Goal: Information Seeking & Learning: Learn about a topic

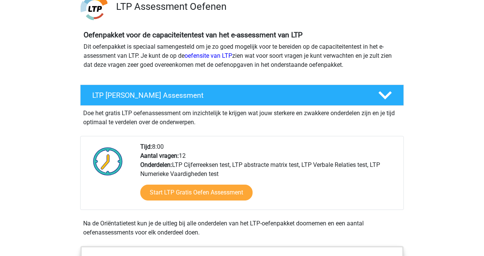
scroll to position [66, 0]
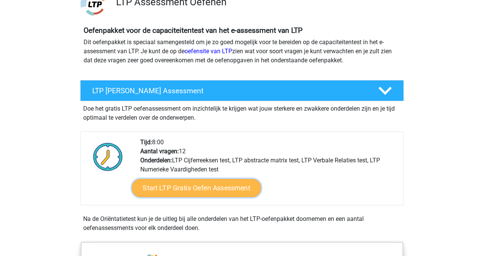
click at [177, 189] on link "Start LTP Gratis Oefen Assessment" at bounding box center [196, 188] width 129 height 18
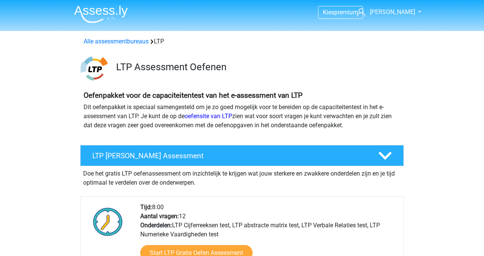
scroll to position [0, 0]
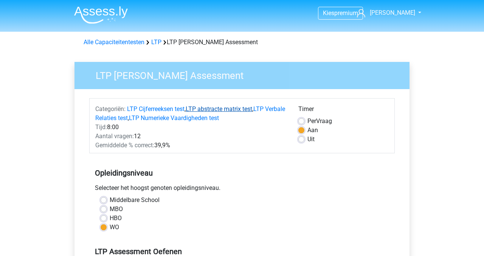
click at [206, 110] on link "LTP abstracte matrix test" at bounding box center [219, 109] width 67 height 7
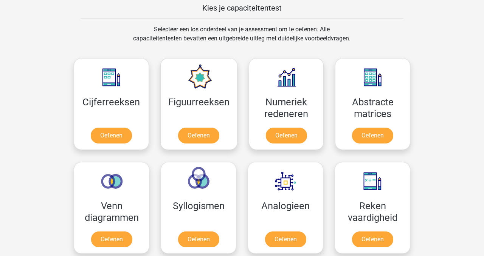
scroll to position [298, 0]
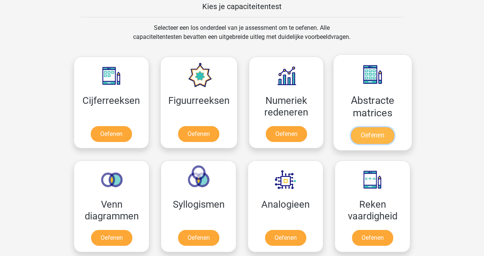
click at [373, 137] on link "Oefenen" at bounding box center [372, 135] width 43 height 17
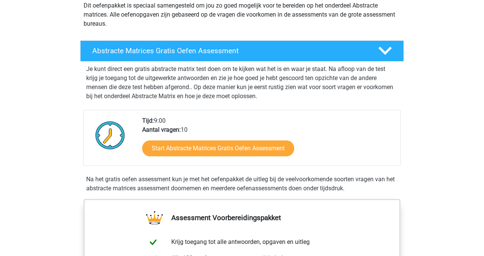
scroll to position [81, 0]
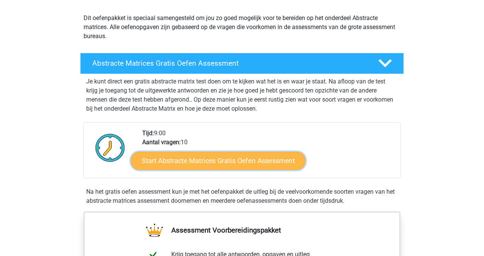
click at [225, 162] on link "Start Abstracte Matrices Gratis Oefen Assessment" at bounding box center [218, 161] width 175 height 18
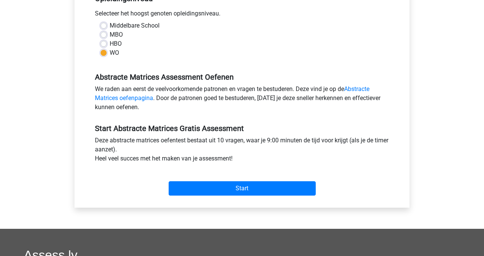
scroll to position [171, 0]
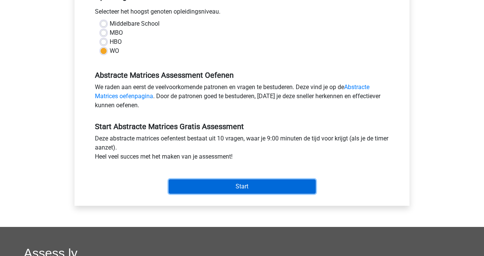
click at [237, 182] on input "Start" at bounding box center [242, 187] width 147 height 14
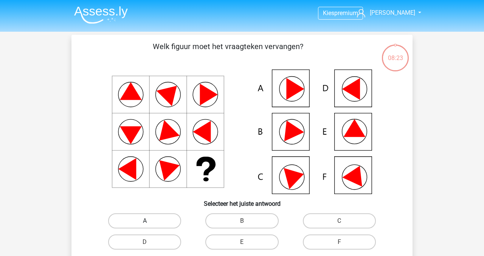
click at [126, 219] on label "A" at bounding box center [144, 221] width 73 height 15
click at [145, 221] on input "A" at bounding box center [147, 223] width 5 height 5
radio input "true"
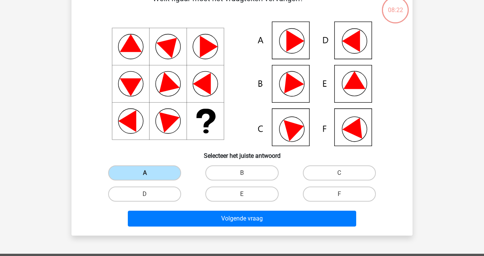
scroll to position [48, 0]
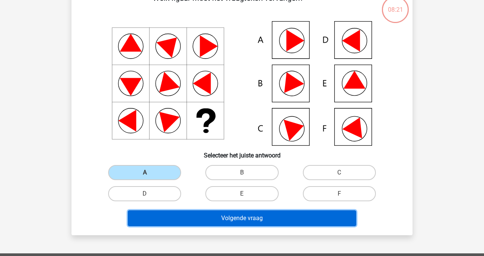
click at [256, 223] on button "Volgende vraag" at bounding box center [242, 219] width 229 height 16
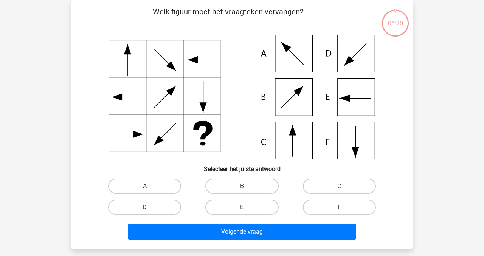
scroll to position [35, 0]
click at [338, 186] on label "C" at bounding box center [339, 186] width 73 height 15
click at [339, 186] on input "C" at bounding box center [341, 188] width 5 height 5
radio input "true"
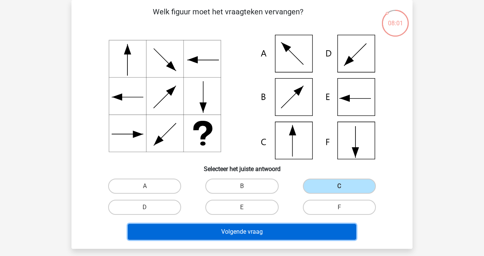
click at [236, 234] on button "Volgende vraag" at bounding box center [242, 232] width 229 height 16
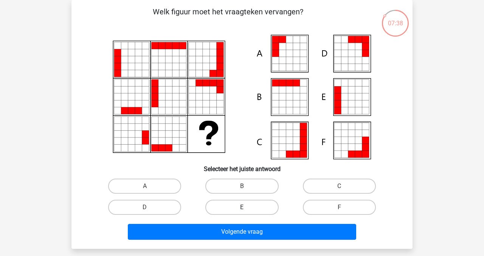
click at [254, 208] on label "E" at bounding box center [241, 207] width 73 height 15
click at [247, 208] on input "E" at bounding box center [244, 210] width 5 height 5
radio input "true"
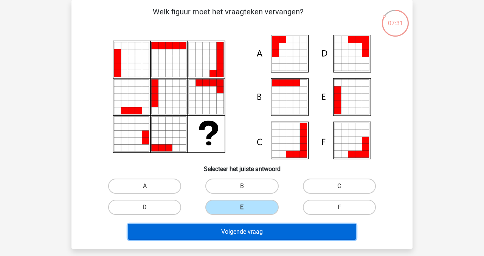
click at [226, 233] on button "Volgende vraag" at bounding box center [242, 232] width 229 height 16
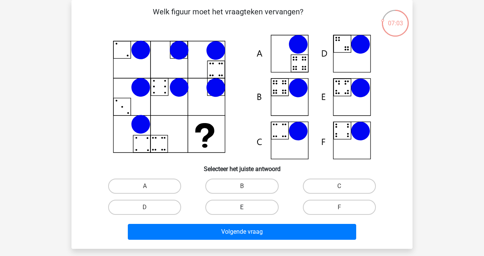
click at [239, 210] on label "E" at bounding box center [241, 207] width 73 height 15
click at [242, 210] on input "E" at bounding box center [244, 210] width 5 height 5
radio input "true"
click at [222, 185] on label "B" at bounding box center [241, 186] width 73 height 15
click at [242, 186] on input "B" at bounding box center [244, 188] width 5 height 5
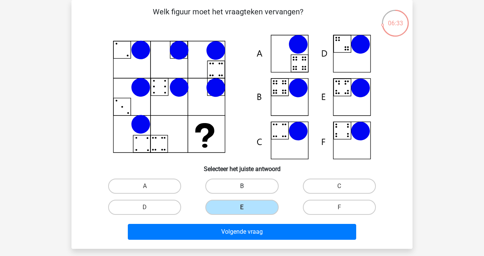
radio input "true"
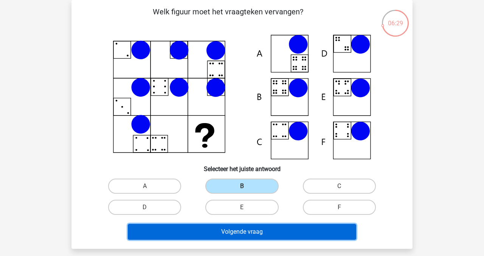
click at [227, 230] on button "Volgende vraag" at bounding box center [242, 232] width 229 height 16
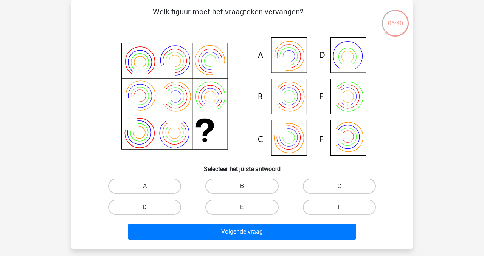
click at [250, 183] on label "B" at bounding box center [241, 186] width 73 height 15
click at [247, 186] on input "B" at bounding box center [244, 188] width 5 height 5
radio input "true"
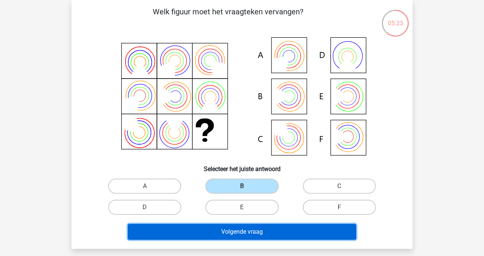
click at [299, 232] on button "Volgende vraag" at bounding box center [242, 232] width 229 height 16
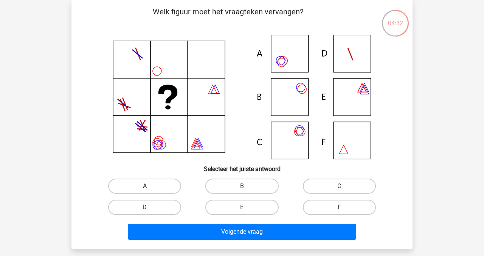
click at [167, 189] on label "A" at bounding box center [144, 186] width 73 height 15
click at [150, 189] on input "A" at bounding box center [147, 188] width 5 height 5
radio input "true"
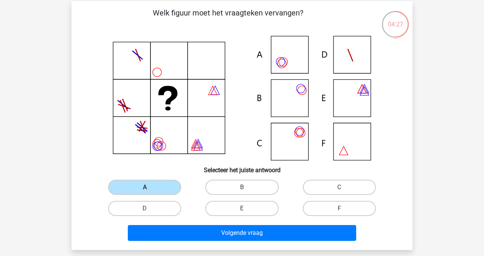
scroll to position [34, 0]
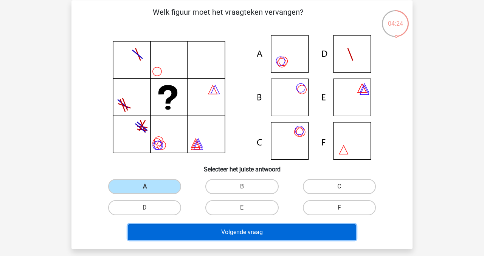
click at [196, 232] on button "Volgende vraag" at bounding box center [242, 233] width 229 height 16
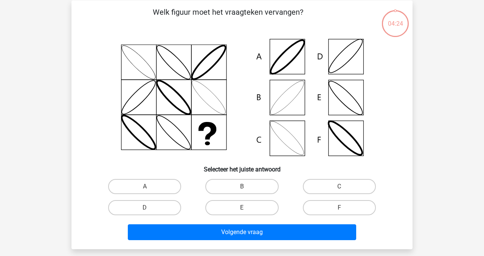
scroll to position [35, 0]
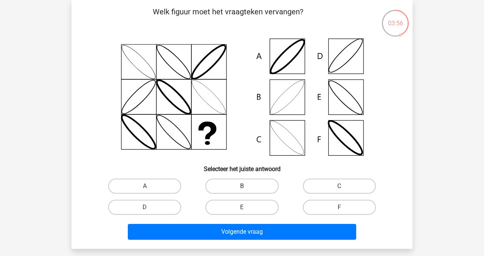
click at [240, 184] on label "B" at bounding box center [241, 186] width 73 height 15
click at [242, 186] on input "B" at bounding box center [244, 188] width 5 height 5
radio input "true"
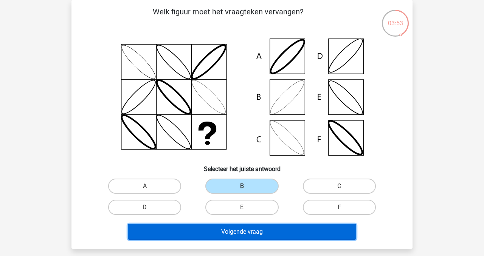
click at [242, 234] on button "Volgende vraag" at bounding box center [242, 232] width 229 height 16
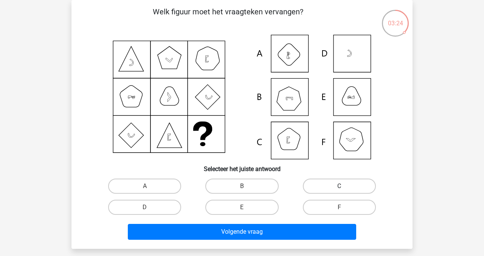
click at [338, 188] on label "C" at bounding box center [339, 186] width 73 height 15
click at [339, 188] on input "C" at bounding box center [341, 188] width 5 height 5
radio input "true"
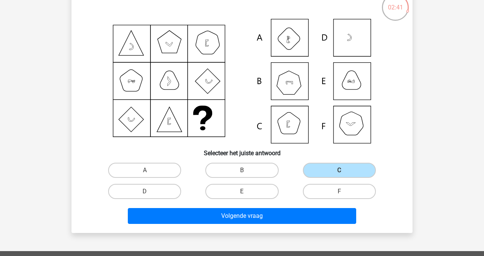
scroll to position [51, 0]
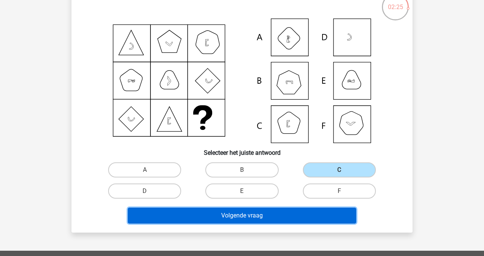
click at [220, 221] on button "Volgende vraag" at bounding box center [242, 216] width 229 height 16
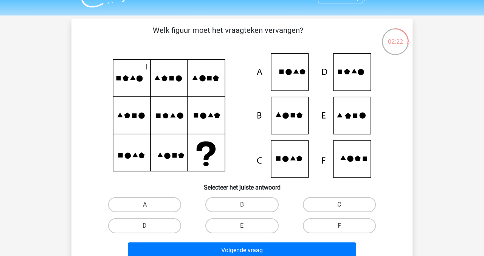
scroll to position [16, 0]
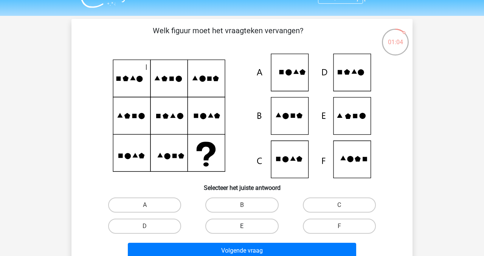
click at [237, 223] on label "E" at bounding box center [241, 226] width 73 height 15
click at [242, 227] on input "E" at bounding box center [244, 229] width 5 height 5
radio input "true"
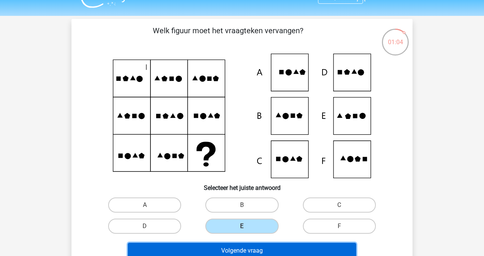
click at [237, 253] on button "Volgende vraag" at bounding box center [242, 251] width 229 height 16
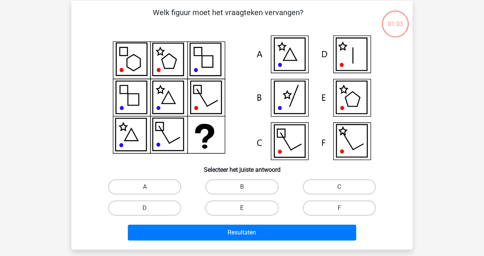
scroll to position [35, 0]
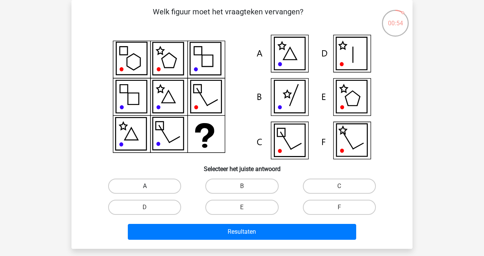
click at [159, 190] on label "A" at bounding box center [144, 186] width 73 height 15
click at [150, 190] on input "A" at bounding box center [147, 188] width 5 height 5
radio input "true"
click at [231, 186] on label "B" at bounding box center [241, 186] width 73 height 15
click at [242, 186] on input "B" at bounding box center [244, 188] width 5 height 5
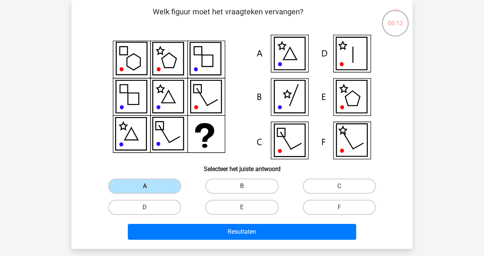
radio input "true"
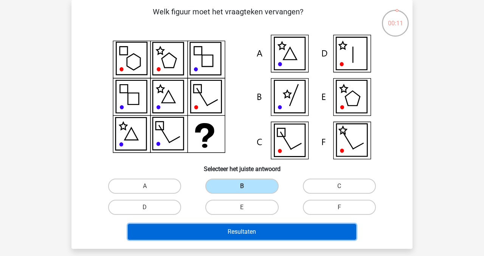
click at [234, 231] on button "Resultaten" at bounding box center [242, 232] width 229 height 16
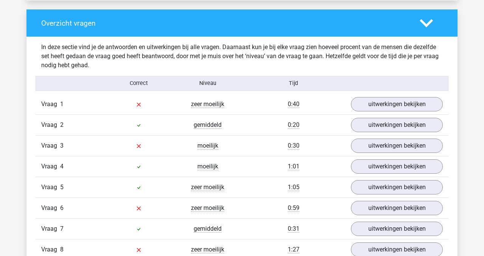
scroll to position [557, 0]
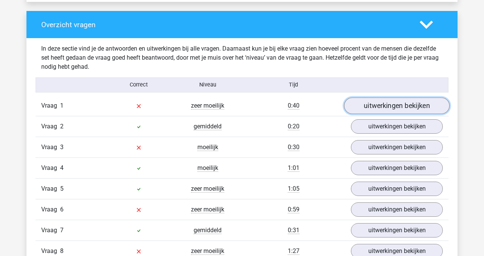
click at [377, 106] on link "uitwerkingen bekijken" at bounding box center [397, 106] width 106 height 17
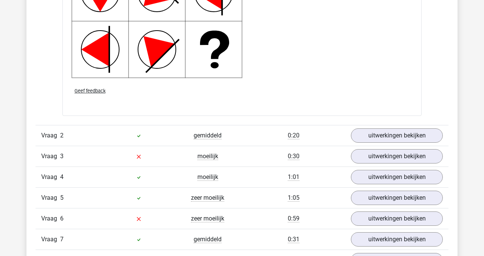
scroll to position [1055, 0]
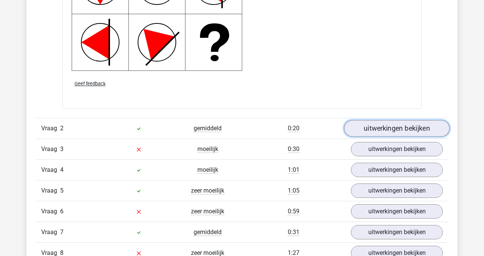
click at [388, 131] on link "uitwerkingen bekijken" at bounding box center [397, 128] width 106 height 17
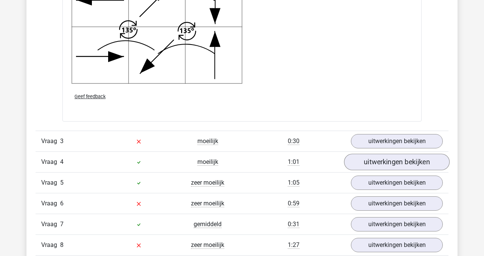
scroll to position [1556, 0]
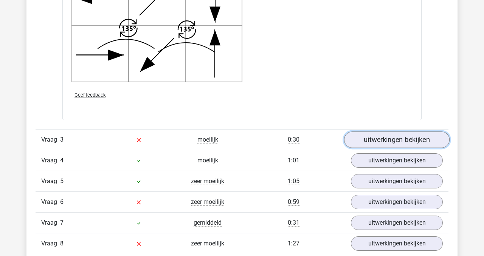
click at [397, 142] on link "uitwerkingen bekijken" at bounding box center [397, 140] width 106 height 17
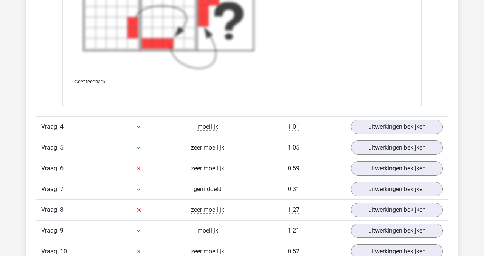
scroll to position [2150, 0]
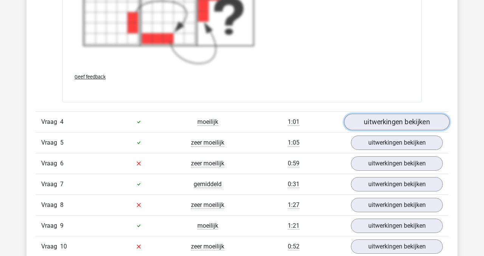
click at [390, 118] on link "uitwerkingen bekijken" at bounding box center [397, 122] width 106 height 17
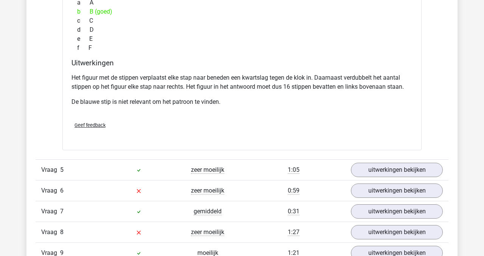
scroll to position [2445, 0]
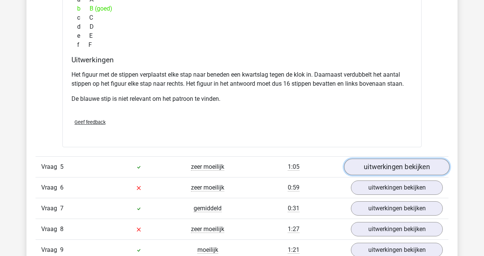
click at [373, 166] on link "uitwerkingen bekijken" at bounding box center [397, 167] width 106 height 17
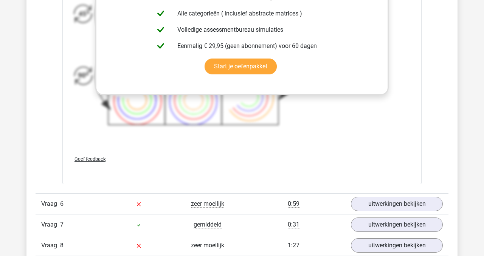
scroll to position [2939, 0]
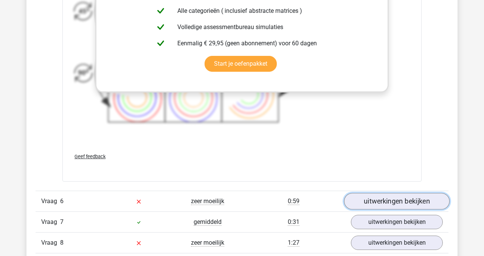
click at [389, 201] on link "uitwerkingen bekijken" at bounding box center [397, 201] width 106 height 17
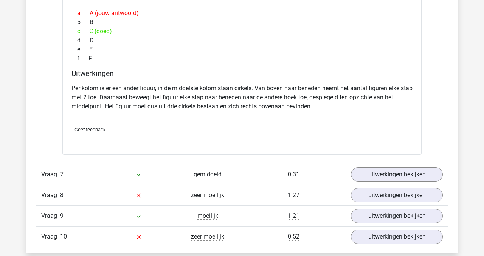
scroll to position [3307, 0]
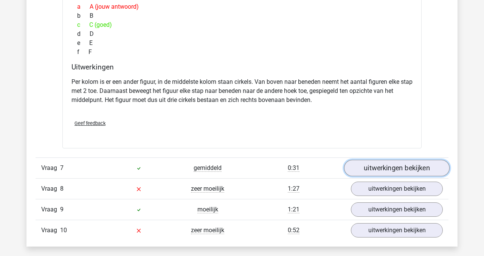
click at [365, 166] on link "uitwerkingen bekijken" at bounding box center [397, 168] width 106 height 17
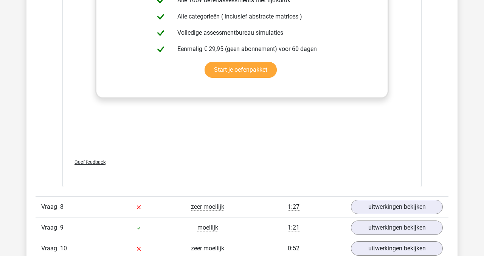
scroll to position [3807, 0]
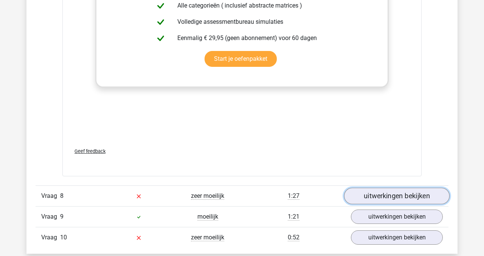
click at [387, 198] on link "uitwerkingen bekijken" at bounding box center [397, 196] width 106 height 17
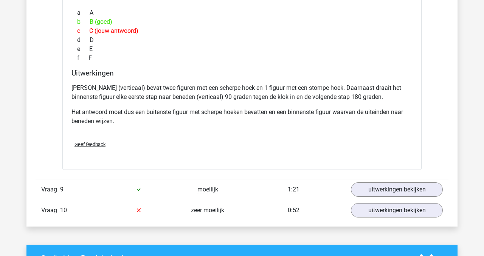
scroll to position [4169, 0]
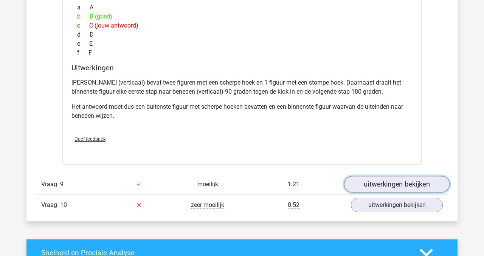
click at [369, 186] on link "uitwerkingen bekijken" at bounding box center [397, 184] width 106 height 17
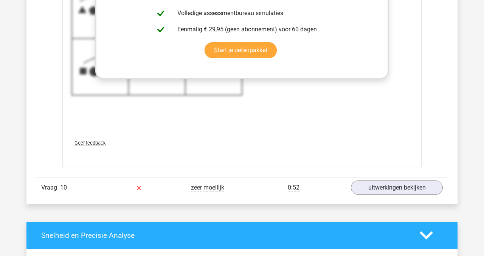
scroll to position [4701, 0]
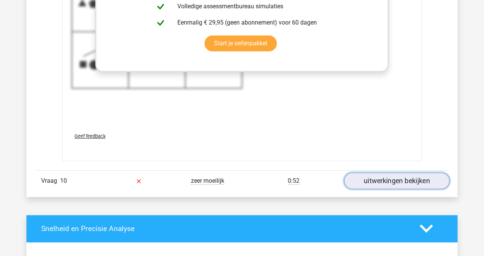
click at [373, 180] on link "uitwerkingen bekijken" at bounding box center [397, 181] width 106 height 17
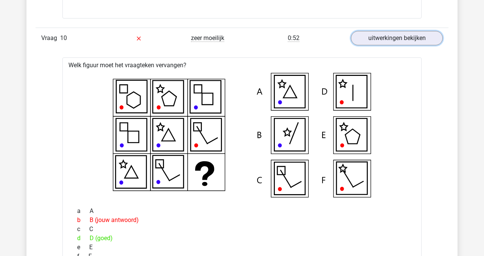
scroll to position [4843, 0]
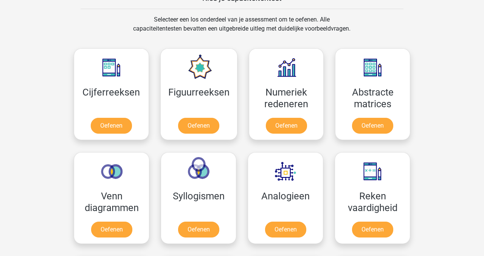
scroll to position [312, 0]
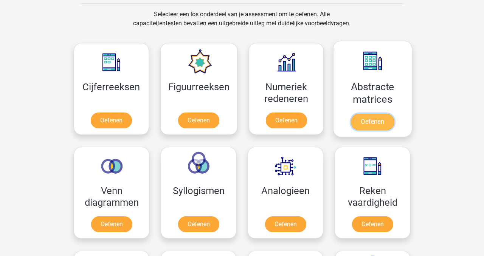
click at [368, 119] on link "Oefenen" at bounding box center [372, 122] width 43 height 17
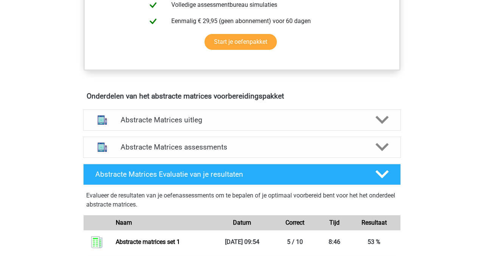
scroll to position [383, 0]
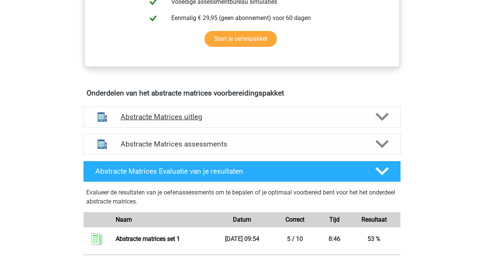
click at [206, 118] on h4 "Abstracte Matrices uitleg" at bounding box center [242, 117] width 243 height 9
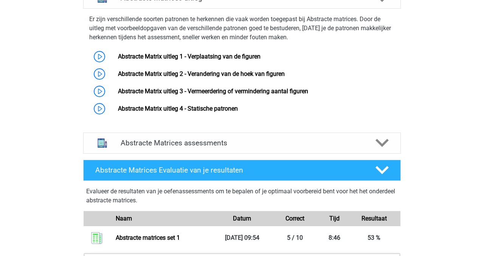
scroll to position [507, 0]
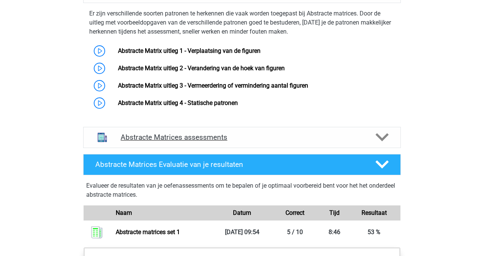
click at [183, 138] on h4 "Abstracte Matrices assessments" at bounding box center [242, 137] width 243 height 9
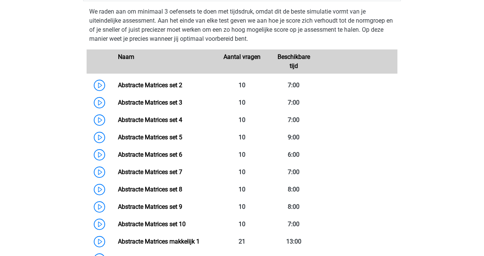
scroll to position [654, 0]
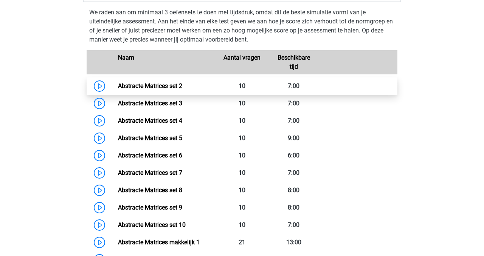
click at [132, 88] on link "Abstracte Matrices set 2" at bounding box center [150, 85] width 64 height 7
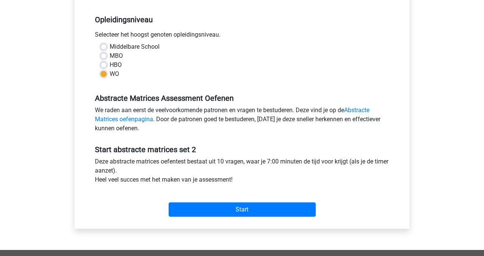
scroll to position [149, 0]
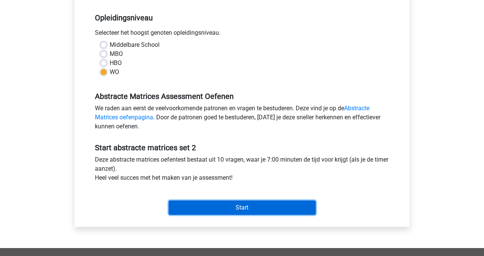
click at [242, 210] on input "Start" at bounding box center [242, 208] width 147 height 14
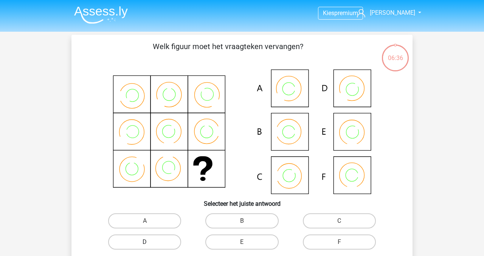
click at [166, 243] on label "D" at bounding box center [144, 242] width 73 height 15
click at [150, 243] on input "D" at bounding box center [147, 244] width 5 height 5
radio input "true"
click at [347, 222] on label "C" at bounding box center [339, 221] width 73 height 15
click at [344, 222] on input "C" at bounding box center [341, 223] width 5 height 5
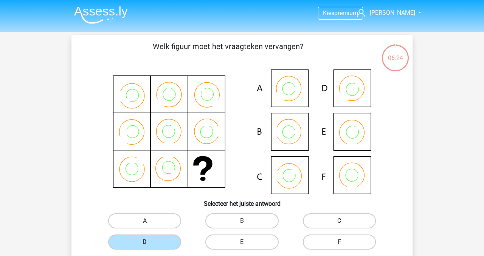
radio input "true"
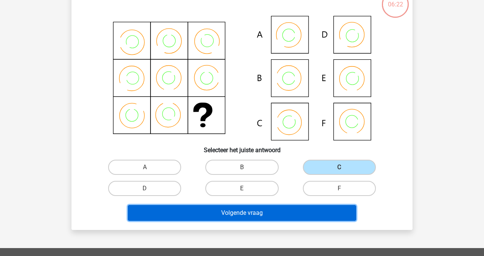
click at [313, 217] on button "Volgende vraag" at bounding box center [242, 213] width 229 height 16
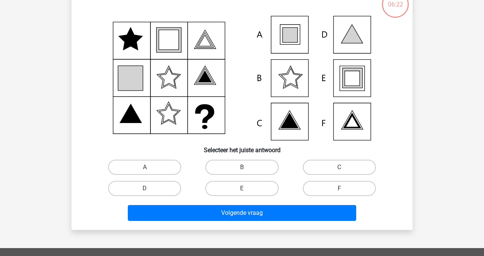
scroll to position [35, 0]
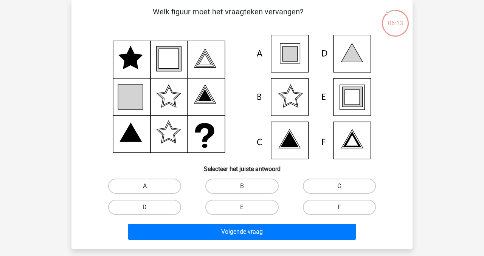
click at [290, 54] on icon at bounding box center [289, 54] width 15 height 15
click at [161, 189] on label "A" at bounding box center [144, 186] width 73 height 15
click at [150, 189] on input "A" at bounding box center [147, 188] width 5 height 5
radio input "true"
click at [232, 208] on label "E" at bounding box center [241, 207] width 73 height 15
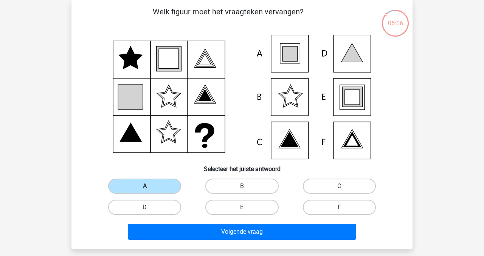
click at [242, 208] on input "E" at bounding box center [244, 210] width 5 height 5
radio input "true"
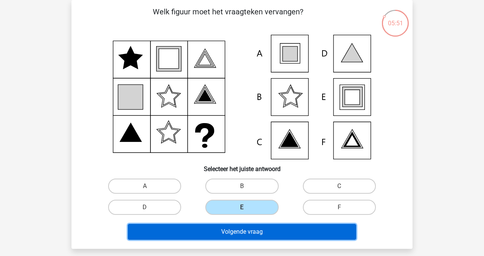
click at [218, 233] on button "Volgende vraag" at bounding box center [242, 232] width 229 height 16
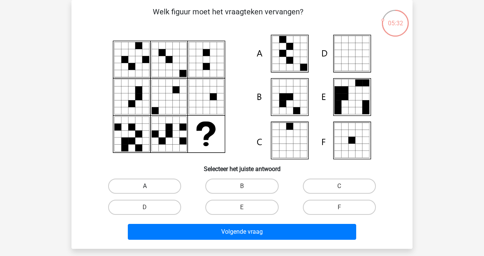
click at [164, 189] on label "A" at bounding box center [144, 186] width 73 height 15
click at [150, 189] on input "A" at bounding box center [147, 188] width 5 height 5
radio input "true"
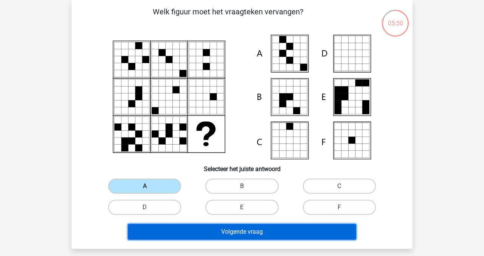
click at [218, 234] on button "Volgende vraag" at bounding box center [242, 232] width 229 height 16
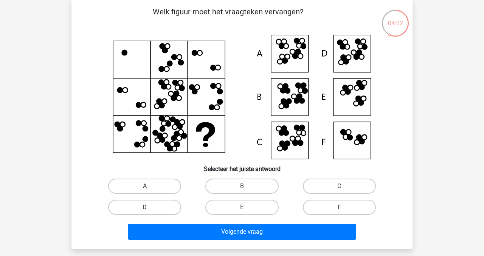
click at [168, 207] on label "D" at bounding box center [144, 207] width 73 height 15
click at [150, 208] on input "D" at bounding box center [147, 210] width 5 height 5
radio input "true"
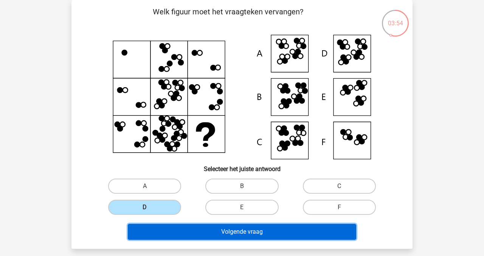
click at [213, 234] on button "Volgende vraag" at bounding box center [242, 232] width 229 height 16
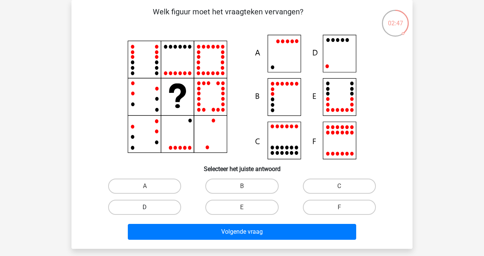
click at [158, 207] on label "D" at bounding box center [144, 207] width 73 height 15
click at [150, 208] on input "D" at bounding box center [147, 210] width 5 height 5
radio input "true"
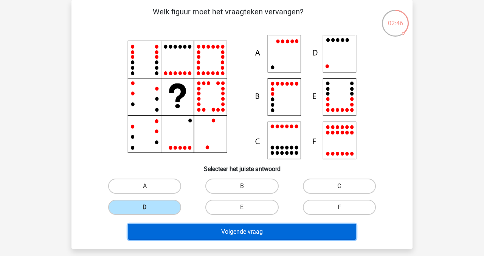
click at [251, 232] on button "Volgende vraag" at bounding box center [242, 232] width 229 height 16
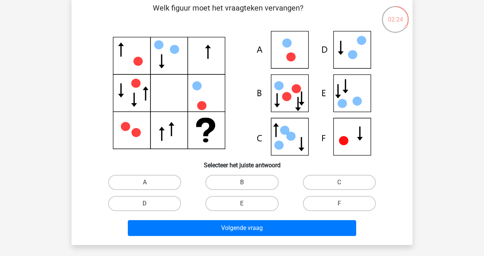
scroll to position [37, 0]
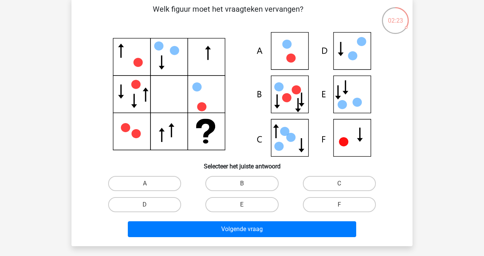
click at [148, 208] on input "D" at bounding box center [147, 207] width 5 height 5
radio input "true"
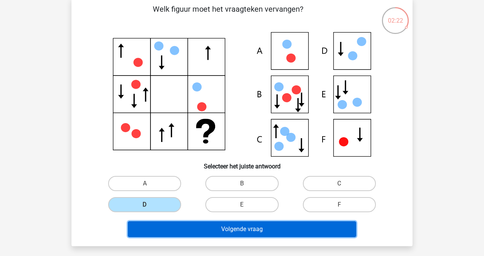
click at [205, 230] on button "Volgende vraag" at bounding box center [242, 230] width 229 height 16
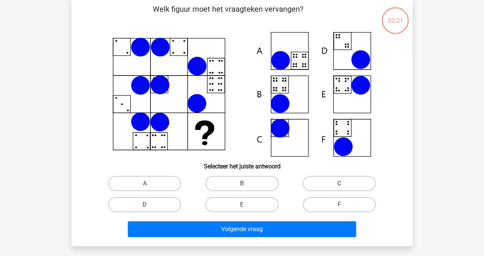
scroll to position [35, 0]
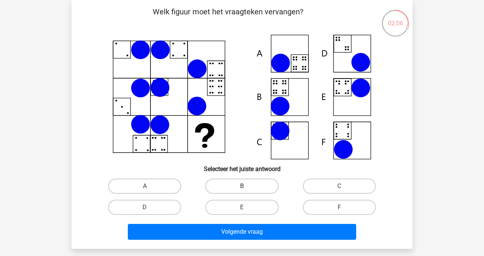
click at [234, 187] on label "B" at bounding box center [241, 186] width 73 height 15
click at [242, 187] on input "B" at bounding box center [244, 188] width 5 height 5
radio input "true"
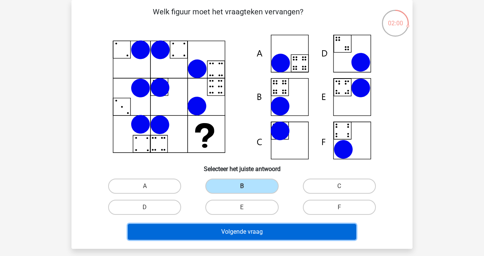
click at [233, 235] on button "Volgende vraag" at bounding box center [242, 232] width 229 height 16
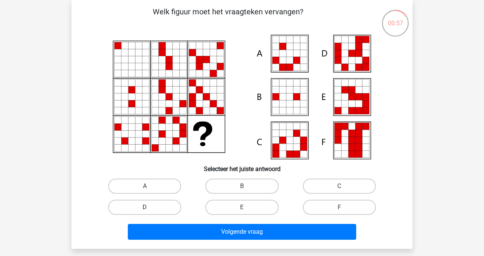
click at [167, 207] on label "D" at bounding box center [144, 207] width 73 height 15
click at [150, 208] on input "D" at bounding box center [147, 210] width 5 height 5
radio input "true"
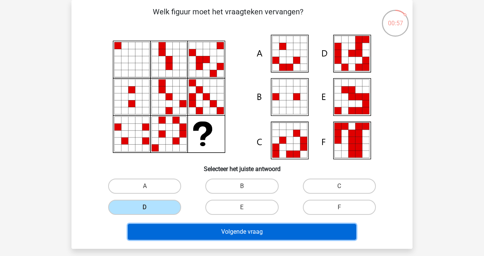
click at [196, 231] on button "Volgende vraag" at bounding box center [242, 232] width 229 height 16
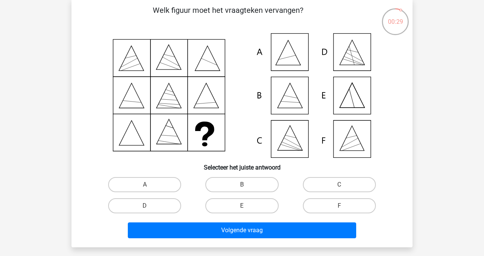
scroll to position [37, 0]
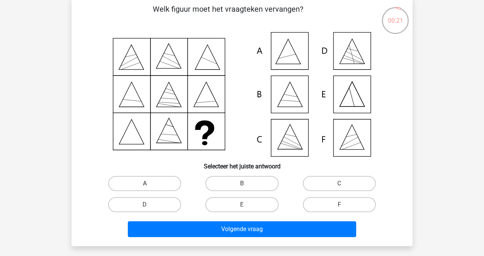
click at [140, 183] on label "A" at bounding box center [144, 183] width 73 height 15
click at [145, 184] on input "A" at bounding box center [147, 186] width 5 height 5
radio input "true"
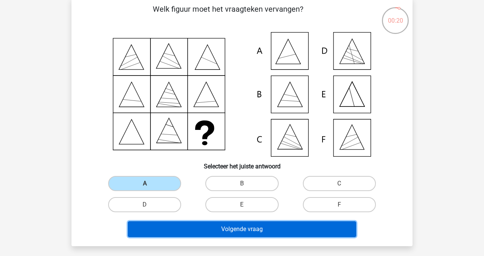
click at [189, 230] on button "Volgende vraag" at bounding box center [242, 230] width 229 height 16
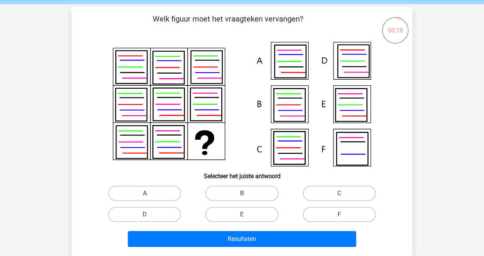
scroll to position [26, 0]
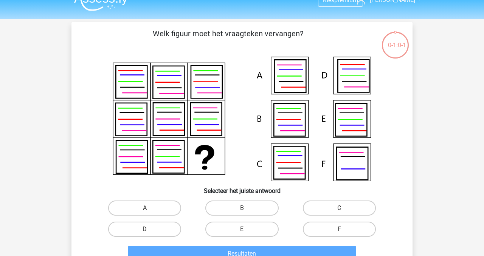
scroll to position [15, 0]
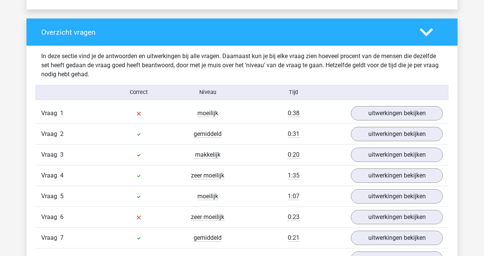
scroll to position [546, 0]
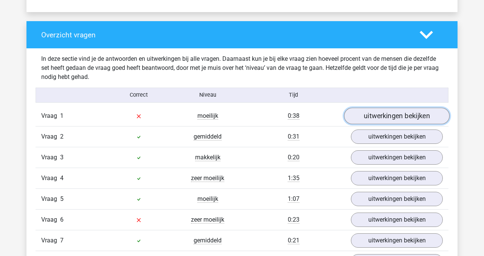
click at [375, 120] on link "uitwerkingen bekijken" at bounding box center [397, 116] width 106 height 17
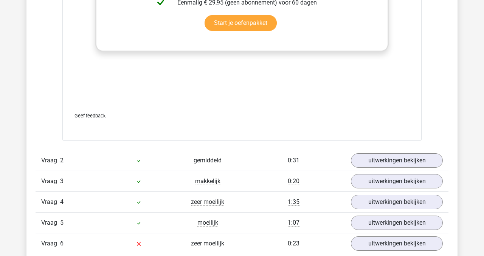
scroll to position [1038, 0]
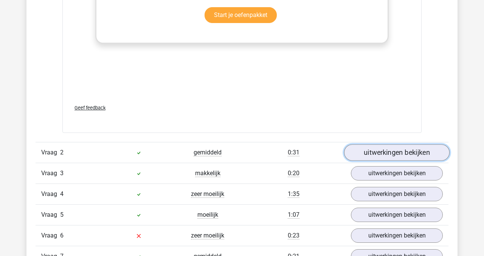
click at [369, 154] on link "uitwerkingen bekijken" at bounding box center [397, 152] width 106 height 17
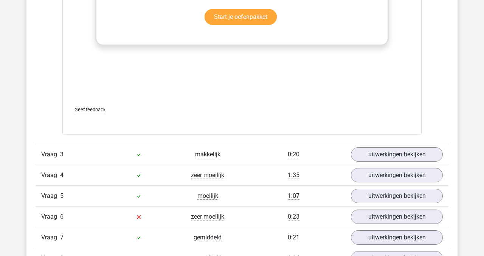
scroll to position [1581, 0]
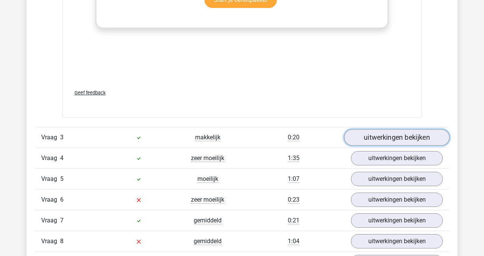
click at [385, 138] on link "uitwerkingen bekijken" at bounding box center [397, 137] width 106 height 17
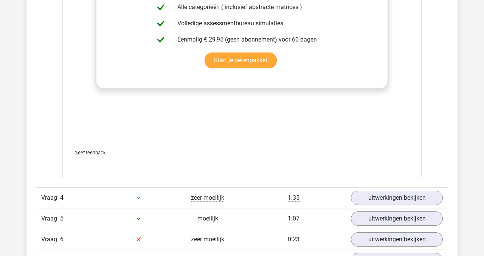
scroll to position [2051, 0]
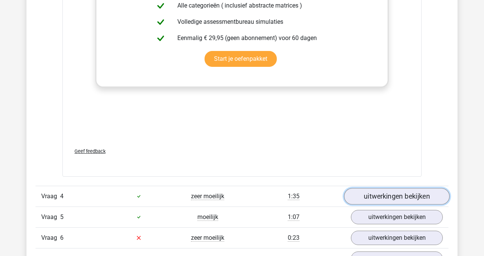
click at [377, 193] on link "uitwerkingen bekijken" at bounding box center [397, 196] width 106 height 17
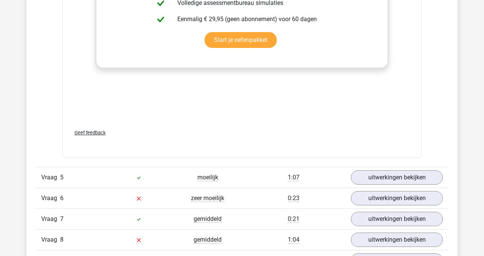
scroll to position [2603, 0]
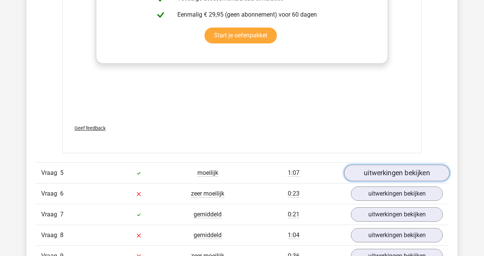
click at [374, 173] on link "uitwerkingen bekijken" at bounding box center [397, 173] width 106 height 17
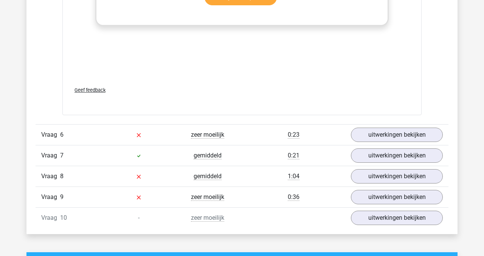
scroll to position [3171, 0]
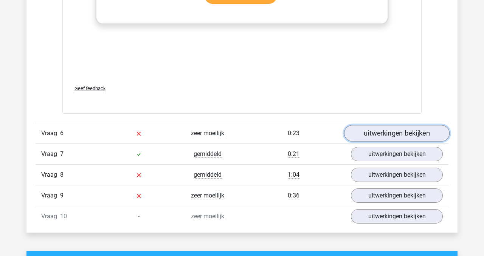
click at [364, 134] on link "uitwerkingen bekijken" at bounding box center [397, 133] width 106 height 17
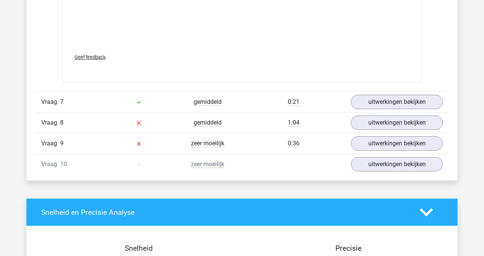
scroll to position [3732, 0]
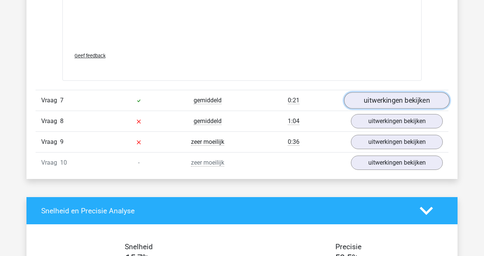
click at [381, 103] on link "uitwerkingen bekijken" at bounding box center [397, 100] width 106 height 17
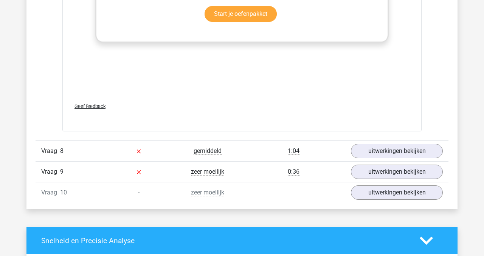
scroll to position [4211, 0]
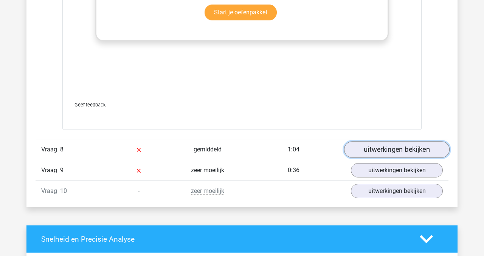
click at [403, 154] on link "uitwerkingen bekijken" at bounding box center [397, 150] width 106 height 17
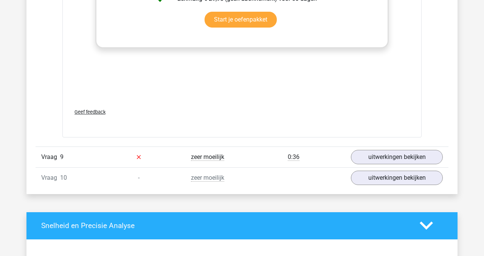
scroll to position [4740, 0]
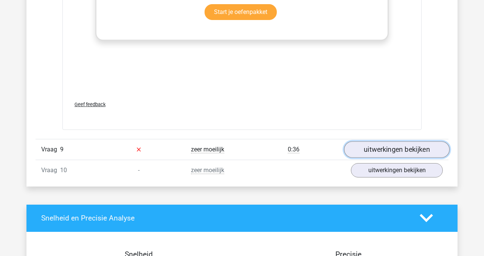
click at [383, 153] on link "uitwerkingen bekijken" at bounding box center [397, 149] width 106 height 17
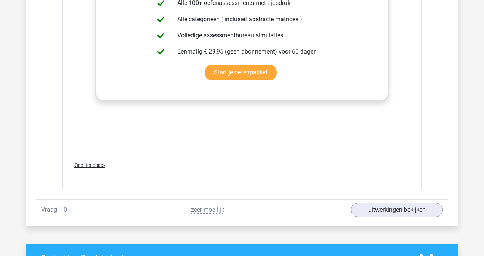
scroll to position [5208, 0]
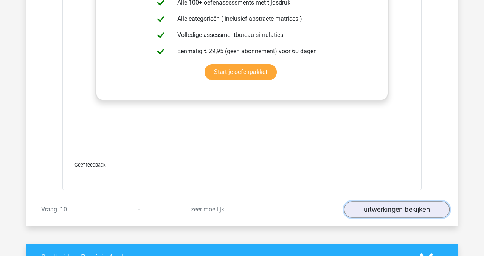
click at [373, 208] on link "uitwerkingen bekijken" at bounding box center [397, 210] width 106 height 17
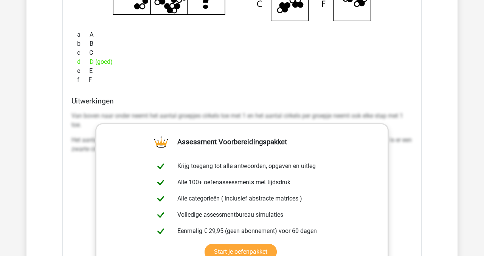
scroll to position [2267, 0]
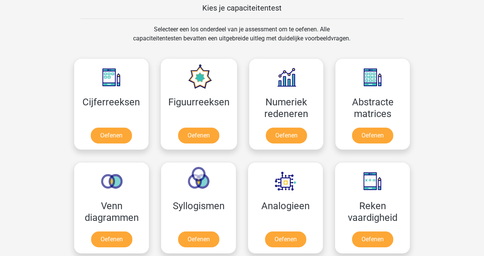
scroll to position [296, 0]
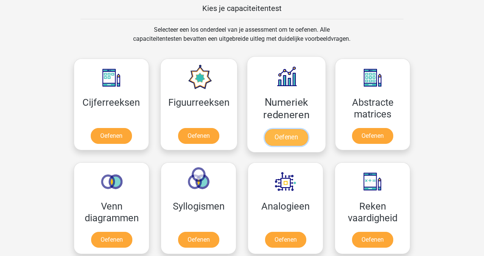
click at [276, 135] on link "Oefenen" at bounding box center [286, 137] width 43 height 17
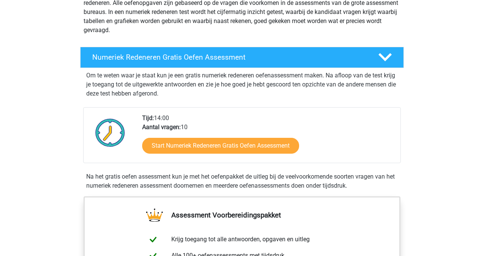
scroll to position [108, 0]
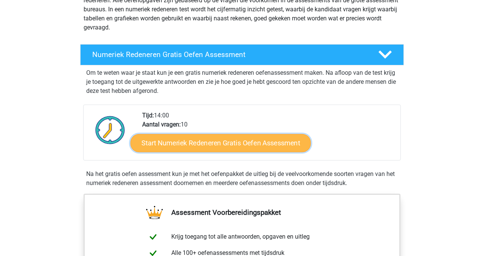
click at [214, 146] on link "Start Numeriek Redeneren Gratis Oefen Assessment" at bounding box center [220, 143] width 180 height 18
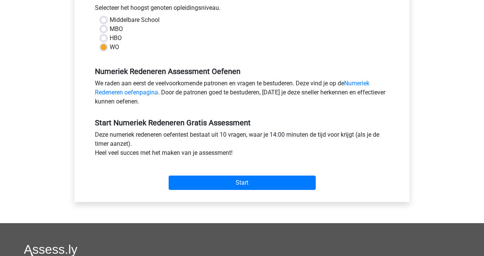
scroll to position [178, 0]
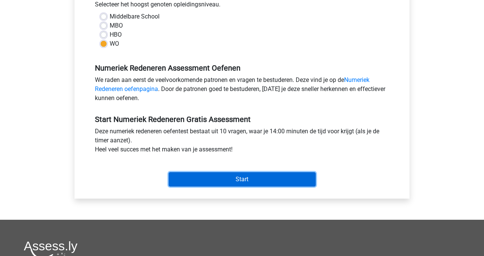
click at [238, 181] on input "Start" at bounding box center [242, 179] width 147 height 14
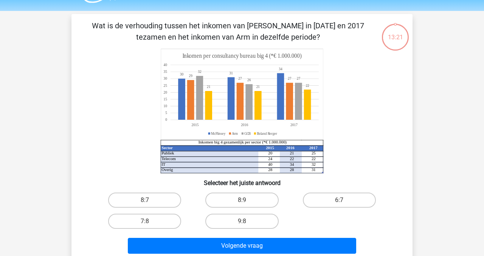
scroll to position [21, 0]
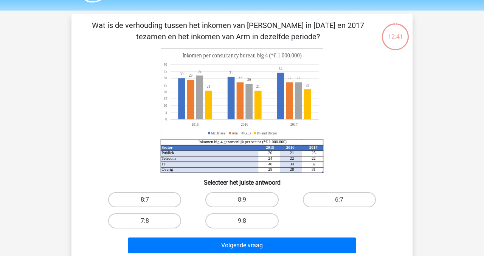
click at [127, 202] on label "8:7" at bounding box center [144, 199] width 73 height 15
click at [145, 202] on input "8:7" at bounding box center [147, 202] width 5 height 5
radio input "true"
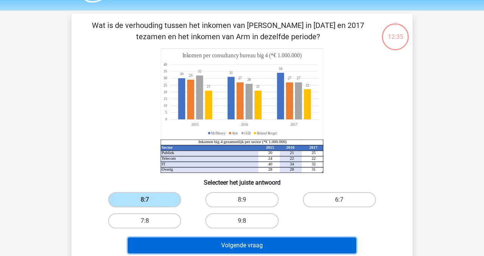
click at [198, 247] on button "Volgende vraag" at bounding box center [242, 246] width 229 height 16
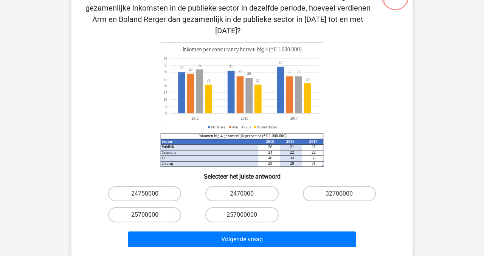
scroll to position [36, 0]
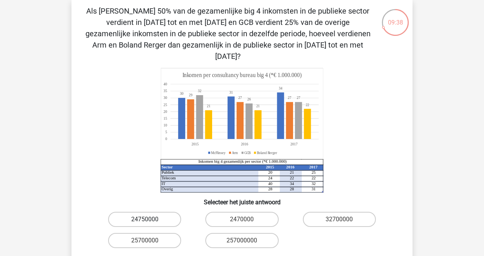
click at [152, 212] on label "24750000" at bounding box center [144, 219] width 73 height 15
click at [150, 220] on input "24750000" at bounding box center [147, 222] width 5 height 5
radio input "true"
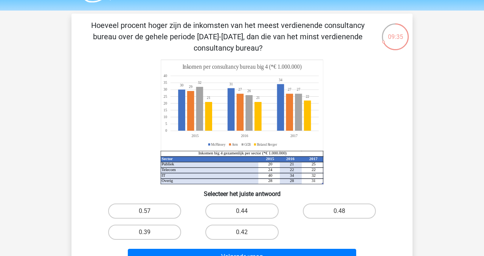
scroll to position [22, 0]
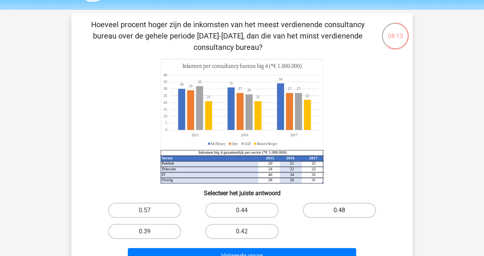
click at [324, 209] on label "0.48" at bounding box center [339, 210] width 73 height 15
click at [339, 211] on input "0.48" at bounding box center [341, 213] width 5 height 5
radio input "true"
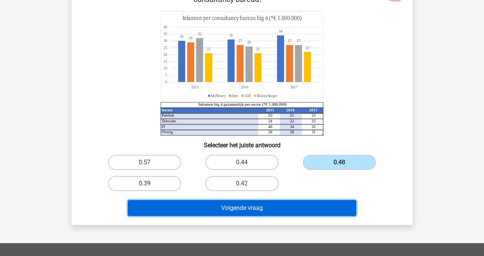
click at [245, 206] on button "Volgende vraag" at bounding box center [242, 208] width 229 height 16
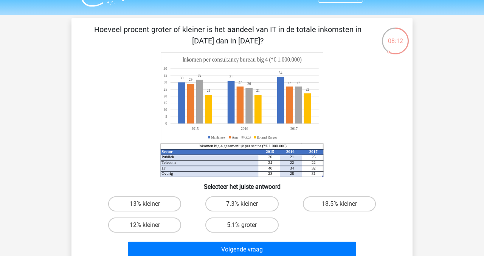
scroll to position [14, 0]
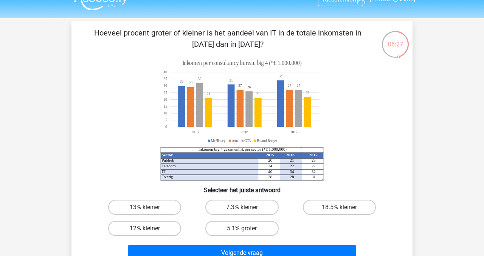
click at [162, 230] on label "12% kleiner" at bounding box center [144, 228] width 73 height 15
click at [150, 230] on input "12% kleiner" at bounding box center [147, 231] width 5 height 5
radio input "true"
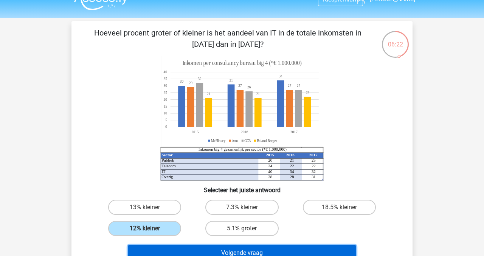
click at [230, 251] on button "Volgende vraag" at bounding box center [242, 253] width 229 height 16
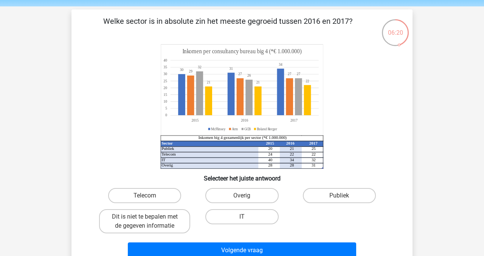
scroll to position [25, 0]
click at [327, 199] on label "Publiek" at bounding box center [339, 196] width 73 height 15
click at [339, 199] on input "Publiek" at bounding box center [341, 198] width 5 height 5
radio input "true"
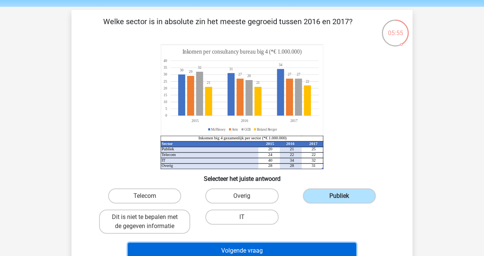
click at [295, 252] on button "Volgende vraag" at bounding box center [242, 251] width 229 height 16
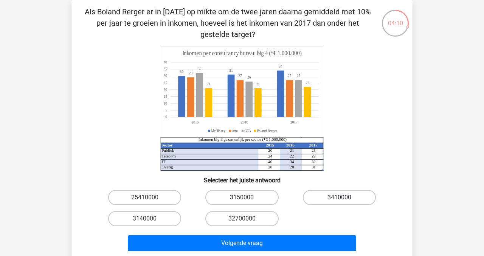
click at [328, 193] on label "3410000" at bounding box center [339, 197] width 73 height 15
click at [339, 198] on input "3410000" at bounding box center [341, 200] width 5 height 5
radio input "true"
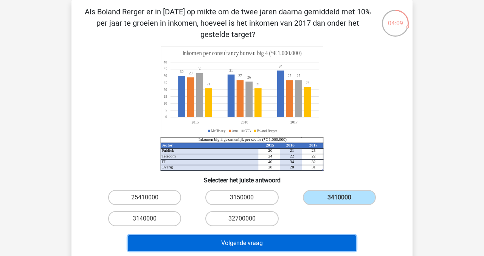
click at [287, 247] on button "Volgende vraag" at bounding box center [242, 244] width 229 height 16
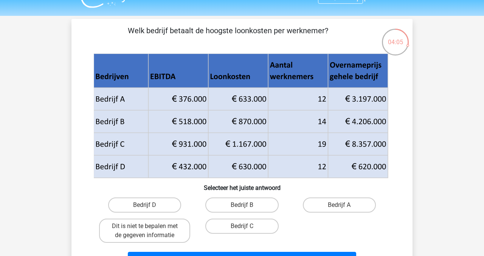
scroll to position [23, 0]
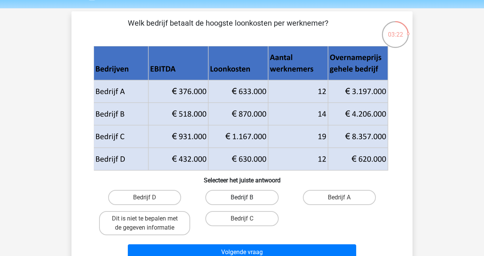
click at [239, 198] on label "Bedrijf B" at bounding box center [241, 197] width 73 height 15
click at [242, 198] on input "Bedrijf B" at bounding box center [244, 200] width 5 height 5
radio input "true"
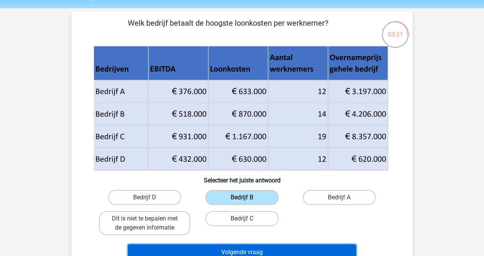
click at [236, 250] on button "Volgende vraag" at bounding box center [242, 253] width 229 height 16
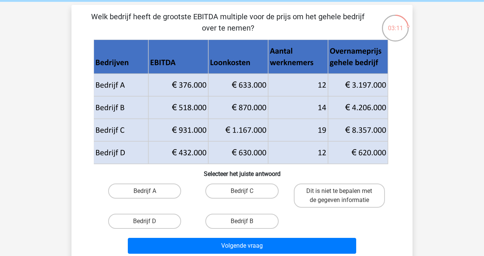
scroll to position [31, 0]
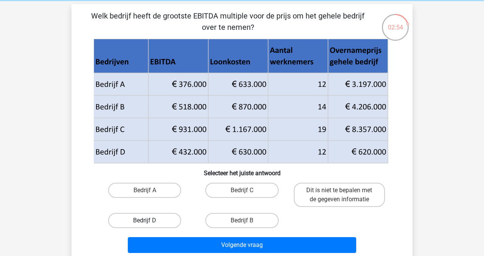
click at [166, 221] on label "Bedrijf D" at bounding box center [144, 220] width 73 height 15
click at [150, 221] on input "Bedrijf D" at bounding box center [147, 223] width 5 height 5
radio input "true"
click at [334, 196] on label "Dit is niet te bepalen met de gegeven informatie" at bounding box center [339, 195] width 91 height 24
click at [339, 195] on input "Dit is niet te bepalen met de gegeven informatie" at bounding box center [341, 193] width 5 height 5
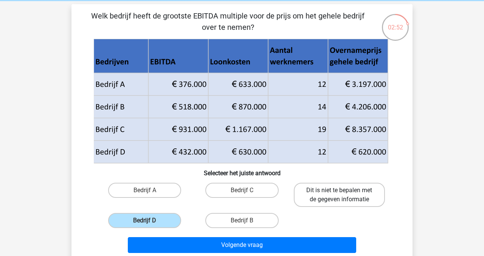
radio input "true"
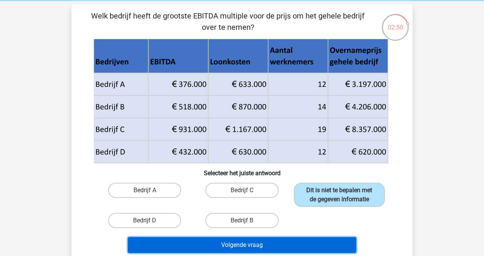
click at [276, 247] on button "Volgende vraag" at bounding box center [242, 245] width 229 height 16
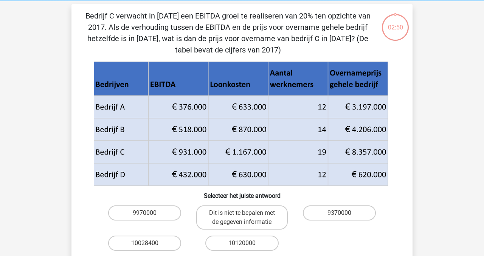
scroll to position [35, 0]
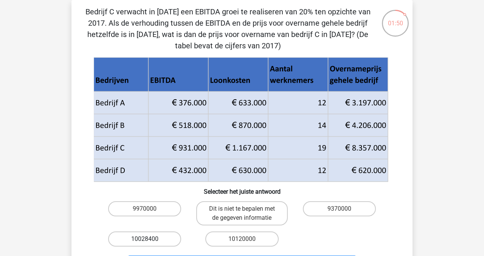
click at [123, 237] on label "10028400" at bounding box center [144, 239] width 73 height 15
click at [145, 239] on input "10028400" at bounding box center [147, 241] width 5 height 5
radio input "true"
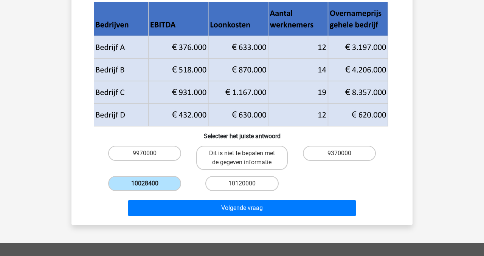
scroll to position [91, 0]
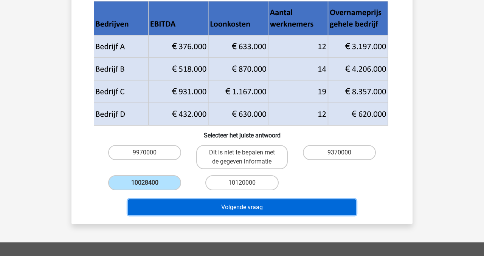
click at [205, 213] on button "Volgende vraag" at bounding box center [242, 208] width 229 height 16
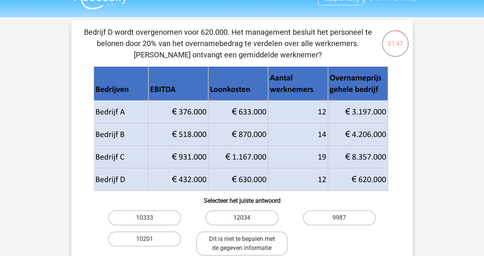
scroll to position [14, 0]
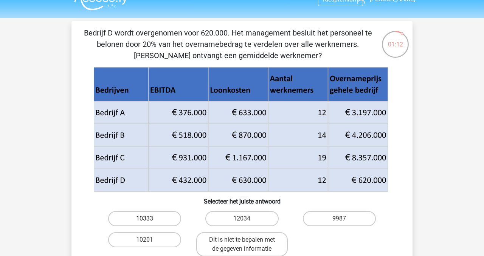
click at [125, 222] on label "10333" at bounding box center [144, 218] width 73 height 15
click at [145, 222] on input "10333" at bounding box center [147, 221] width 5 height 5
radio input "true"
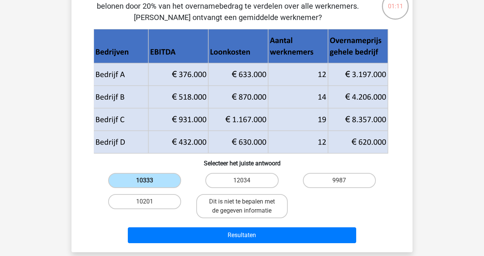
scroll to position [66, 0]
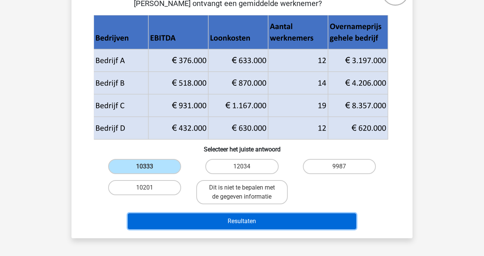
click at [181, 220] on button "Resultaten" at bounding box center [242, 222] width 229 height 16
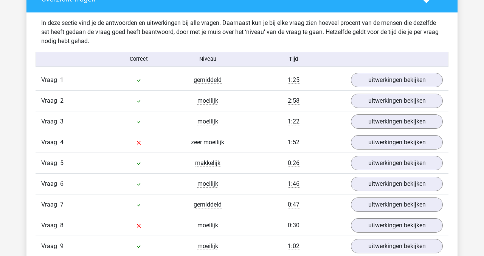
scroll to position [551, 0]
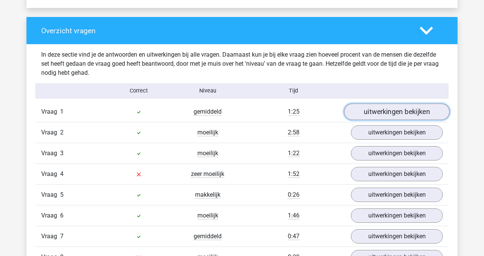
click at [416, 114] on link "uitwerkingen bekijken" at bounding box center [397, 112] width 106 height 17
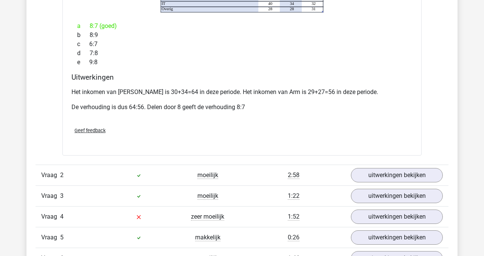
scroll to position [820, 0]
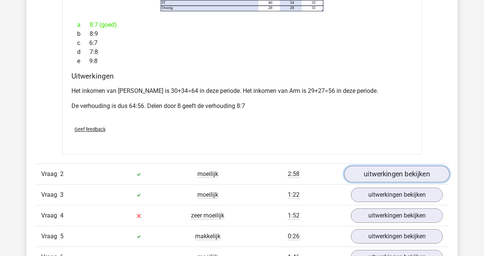
click at [391, 168] on link "uitwerkingen bekijken" at bounding box center [397, 174] width 106 height 17
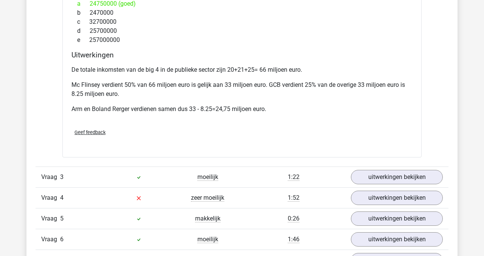
scroll to position [1183, 0]
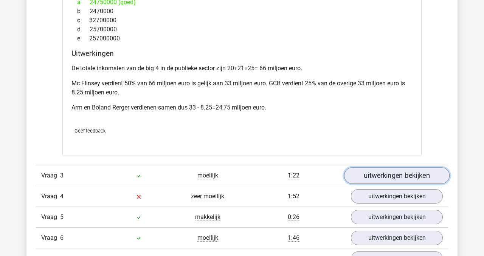
click at [398, 168] on link "uitwerkingen bekijken" at bounding box center [397, 176] width 106 height 17
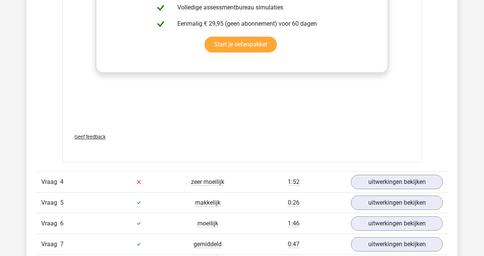
scroll to position [1706, 0]
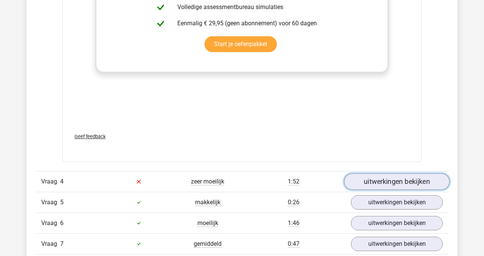
click at [383, 174] on link "uitwerkingen bekijken" at bounding box center [397, 182] width 106 height 17
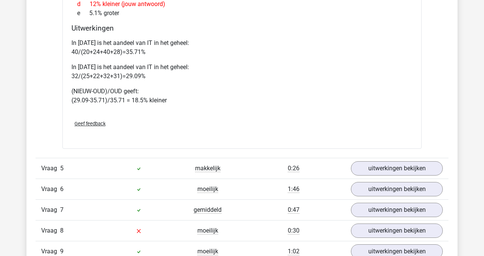
scroll to position [2086, 0]
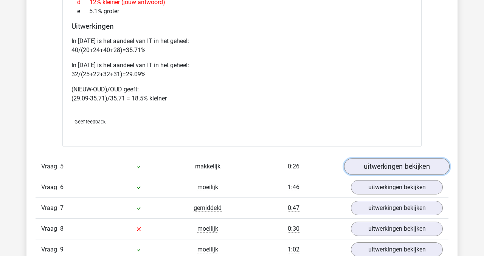
click at [359, 158] on link "uitwerkingen bekijken" at bounding box center [397, 166] width 106 height 17
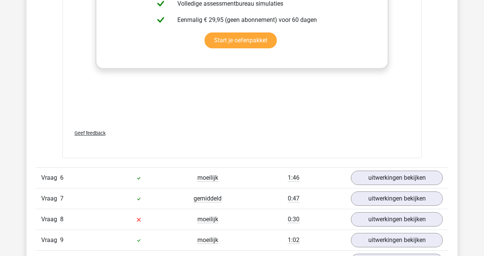
scroll to position [2604, 0]
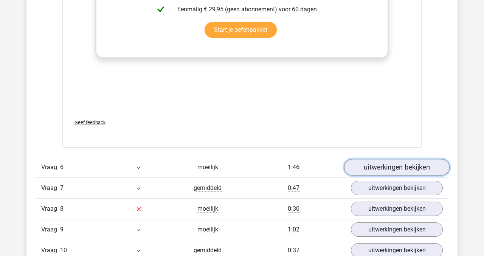
click at [388, 159] on link "uitwerkingen bekijken" at bounding box center [397, 167] width 106 height 17
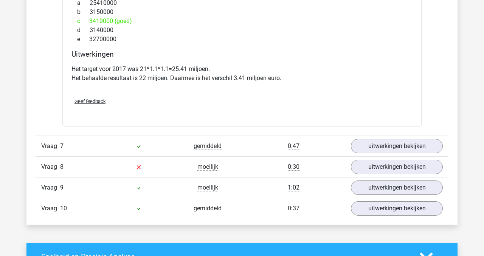
scroll to position [2954, 0]
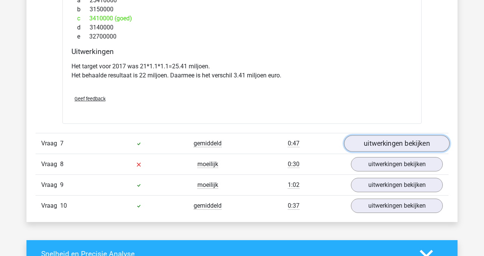
click at [403, 135] on link "uitwerkingen bekijken" at bounding box center [397, 143] width 106 height 17
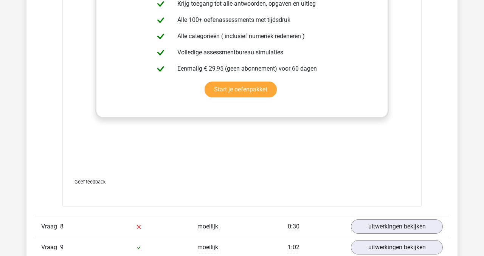
scroll to position [3391, 0]
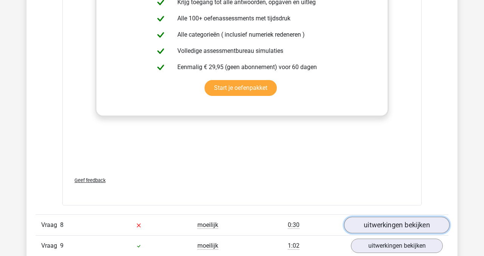
click at [413, 219] on link "uitwerkingen bekijken" at bounding box center [397, 225] width 106 height 17
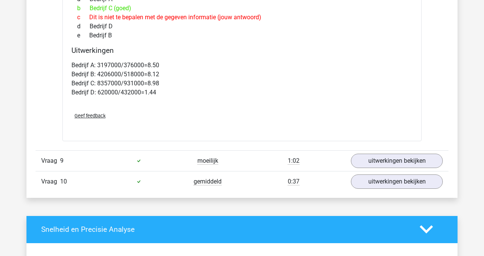
scroll to position [3791, 0]
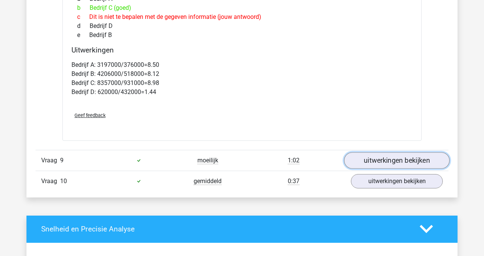
click at [378, 152] on link "uitwerkingen bekijken" at bounding box center [397, 160] width 106 height 17
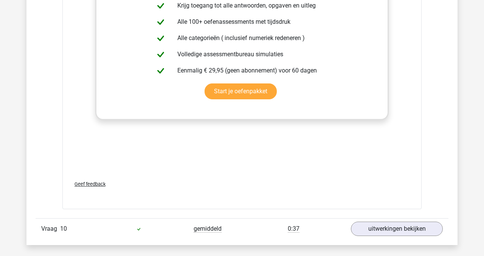
scroll to position [4275, 0]
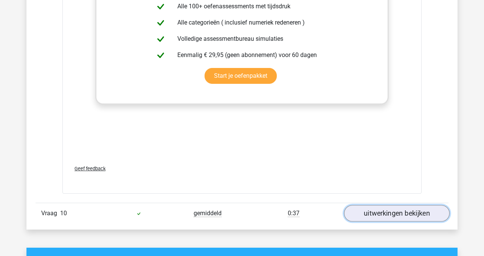
click at [410, 211] on link "uitwerkingen bekijken" at bounding box center [397, 213] width 106 height 17
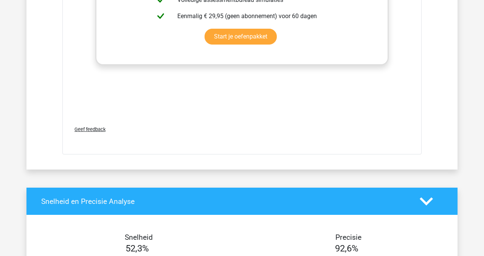
scroll to position [4839, 0]
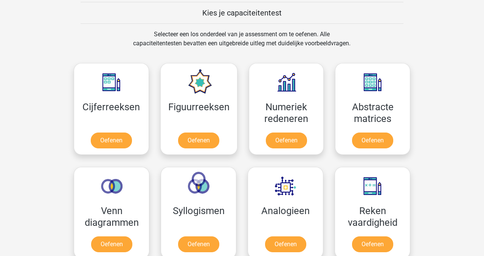
scroll to position [290, 0]
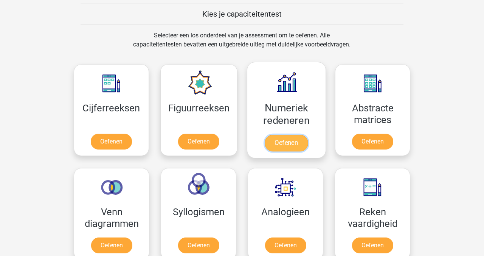
click at [287, 143] on link "Oefenen" at bounding box center [286, 143] width 43 height 17
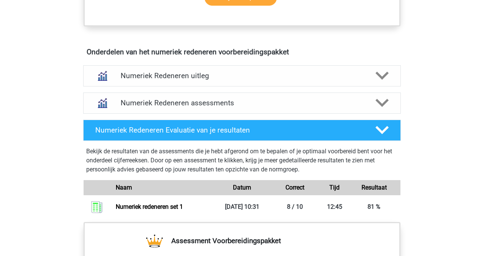
scroll to position [433, 0]
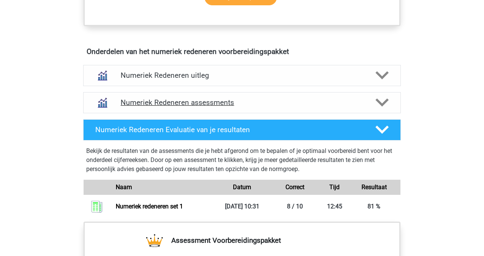
click at [160, 100] on h4 "Numeriek Redeneren assessments" at bounding box center [242, 102] width 243 height 9
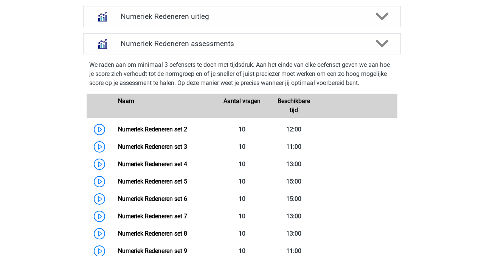
scroll to position [501, 0]
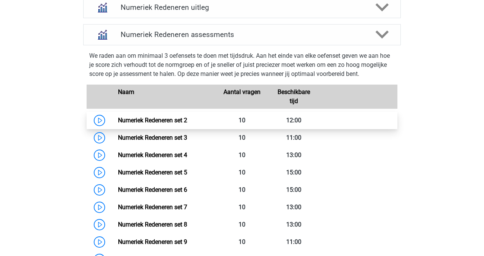
click at [138, 121] on link "Numeriek Redeneren set 2" at bounding box center [152, 120] width 69 height 7
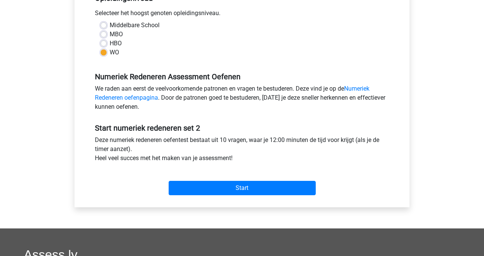
scroll to position [180, 0]
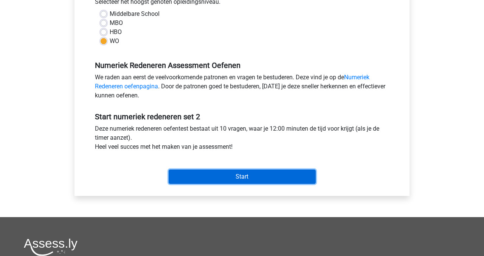
click at [214, 171] on input "Start" at bounding box center [242, 177] width 147 height 14
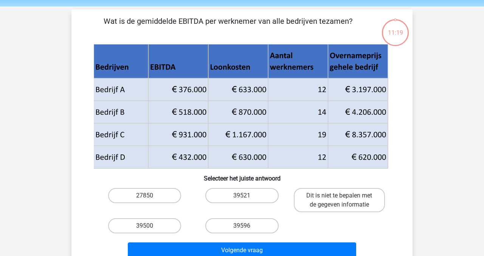
scroll to position [26, 0]
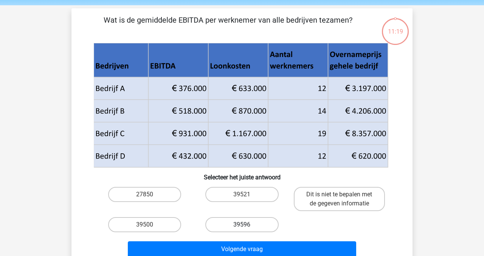
click at [231, 226] on label "39596" at bounding box center [241, 224] width 73 height 15
click at [242, 226] on input "39596" at bounding box center [244, 227] width 5 height 5
radio input "true"
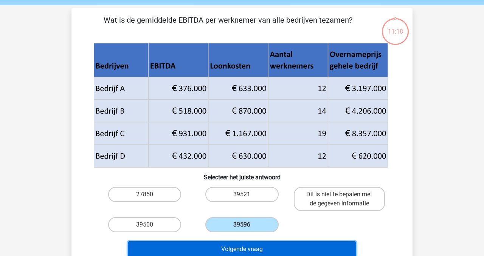
click at [228, 251] on button "Volgende vraag" at bounding box center [242, 250] width 229 height 16
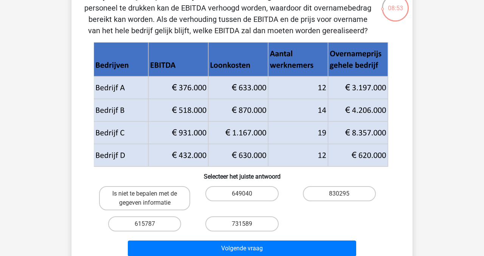
scroll to position [51, 0]
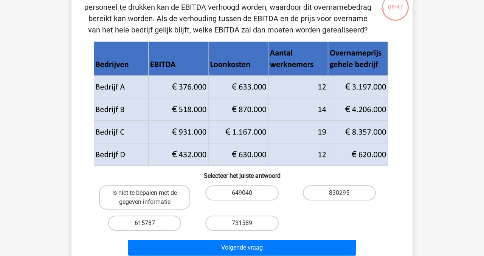
click at [165, 225] on label "615787" at bounding box center [144, 223] width 73 height 15
click at [150, 225] on input "615787" at bounding box center [147, 225] width 5 height 5
radio input "true"
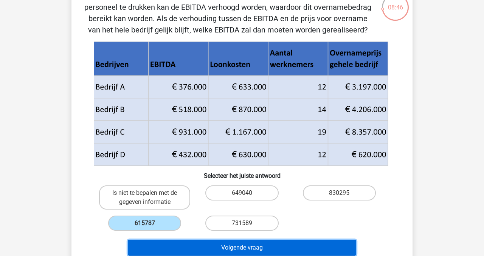
click at [181, 246] on button "Volgende vraag" at bounding box center [242, 248] width 229 height 16
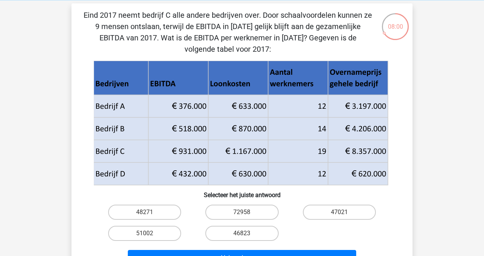
scroll to position [32, 0]
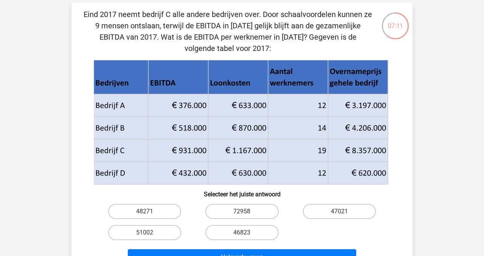
click at [160, 136] on icon at bounding box center [241, 116] width 294 height 45
click at [317, 212] on label "47021" at bounding box center [339, 211] width 73 height 15
click at [339, 212] on input "47021" at bounding box center [341, 214] width 5 height 5
radio input "true"
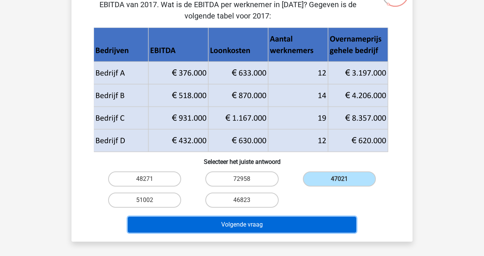
click at [301, 229] on button "Volgende vraag" at bounding box center [242, 225] width 229 height 16
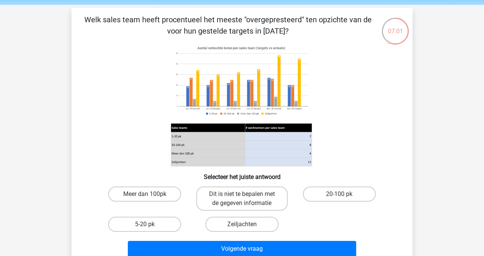
scroll to position [27, 0]
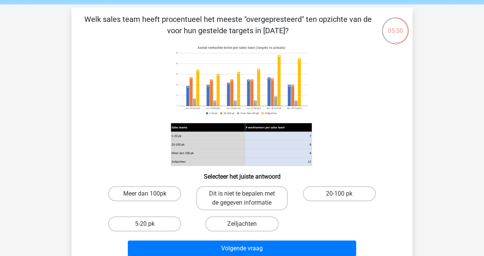
click at [192, 84] on image at bounding box center [241, 80] width 141 height 76
click at [158, 197] on label "Meer dan 100pk" at bounding box center [144, 193] width 73 height 15
click at [150, 197] on input "Meer dan 100pk" at bounding box center [147, 196] width 5 height 5
radio input "true"
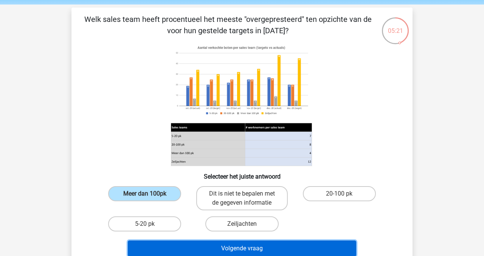
click at [174, 251] on button "Volgende vraag" at bounding box center [242, 249] width 229 height 16
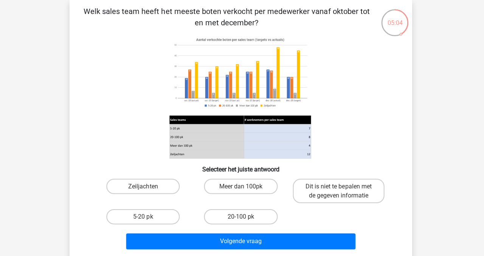
scroll to position [36, 0]
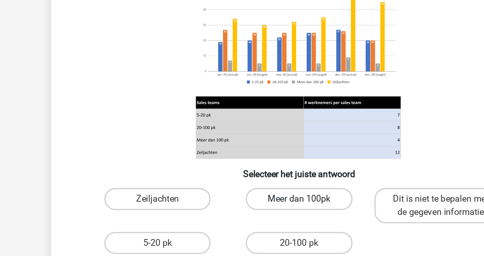
click at [228, 187] on label "Meer dan 100pk" at bounding box center [241, 185] width 73 height 15
click at [242, 187] on input "Meer dan 100pk" at bounding box center [244, 188] width 5 height 5
radio input "true"
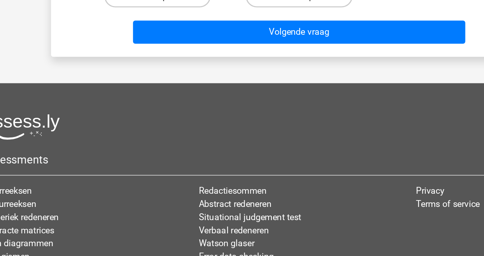
scroll to position [180, 0]
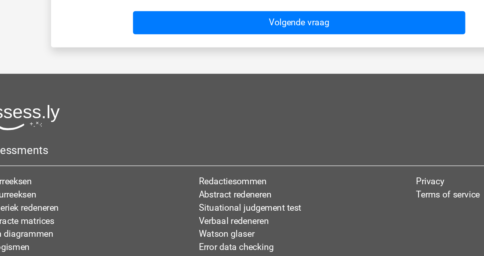
drag, startPoint x: 166, startPoint y: 209, endPoint x: 179, endPoint y: 149, distance: 61.0
click at [166, 206] on div "Cijferreeksen Figuurreeksen Numeriek redeneren Abstracte matrices Venn diagramm…" at bounding box center [92, 239] width 149 height 79
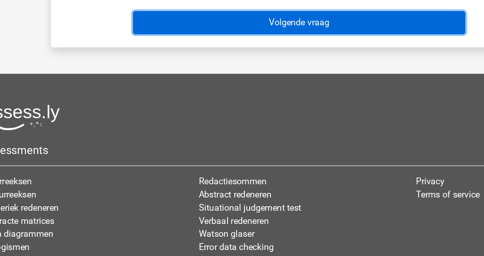
click at [200, 96] on button "Volgende vraag" at bounding box center [242, 96] width 229 height 16
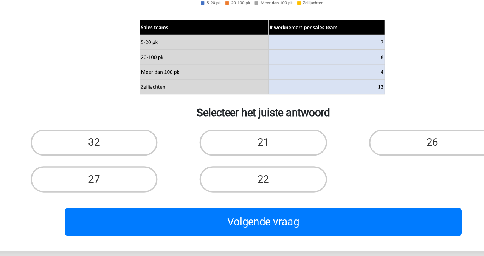
scroll to position [32, 0]
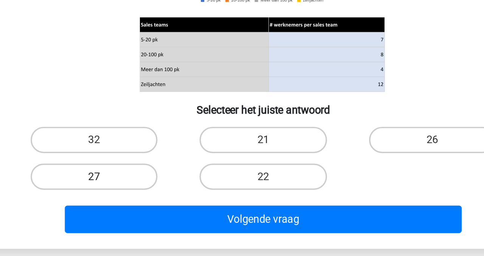
click at [137, 209] on label "27" at bounding box center [144, 210] width 73 height 15
click at [145, 211] on input "27" at bounding box center [147, 213] width 5 height 5
radio input "true"
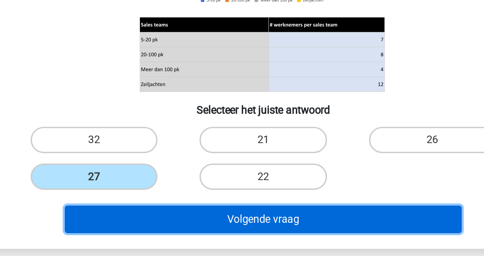
click at [188, 238] on button "Volgende vraag" at bounding box center [242, 235] width 229 height 16
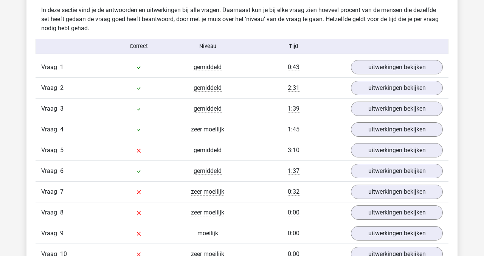
scroll to position [595, 0]
click at [383, 65] on link "uitwerkingen bekijken" at bounding box center [397, 67] width 106 height 17
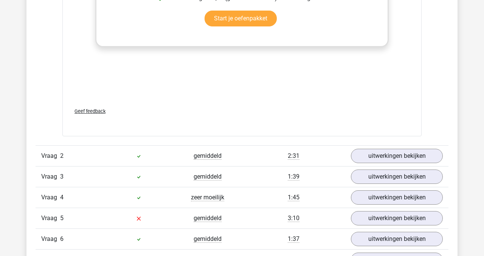
scroll to position [1026, 0]
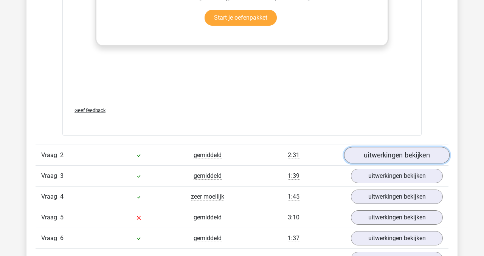
click at [366, 154] on link "uitwerkingen bekijken" at bounding box center [397, 155] width 106 height 17
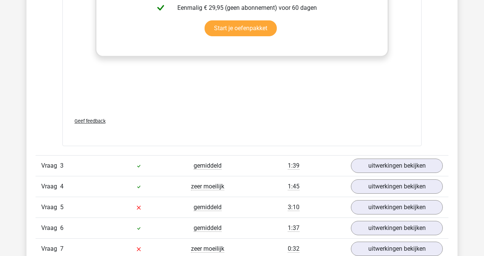
scroll to position [1557, 0]
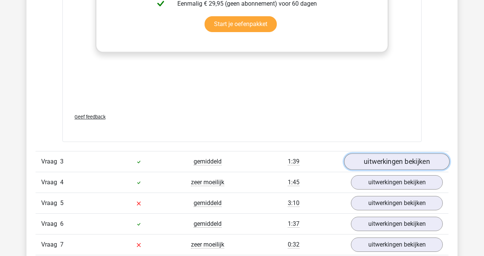
click at [408, 163] on link "uitwerkingen bekijken" at bounding box center [397, 162] width 106 height 17
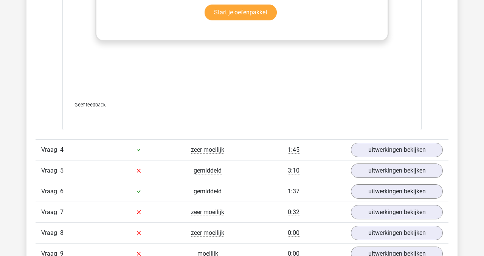
scroll to position [2110, 0]
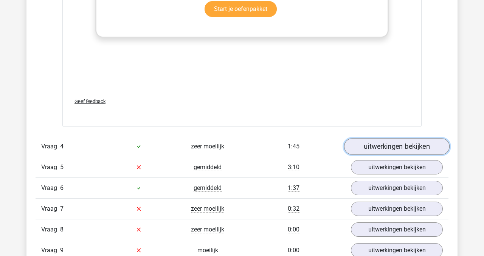
click at [399, 151] on link "uitwerkingen bekijken" at bounding box center [397, 146] width 106 height 17
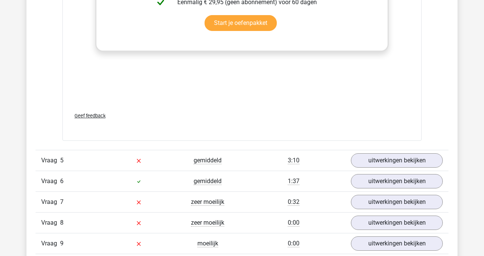
scroll to position [2619, 0]
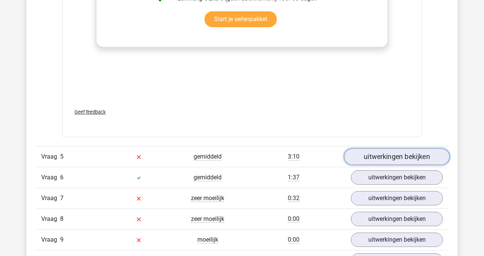
click at [390, 165] on link "uitwerkingen bekijken" at bounding box center [397, 157] width 106 height 17
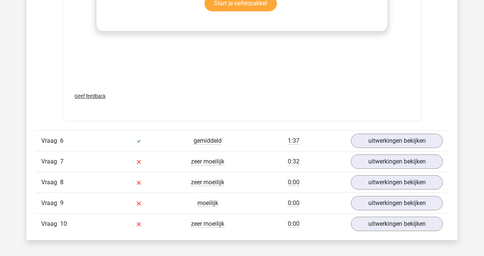
scroll to position [3155, 0]
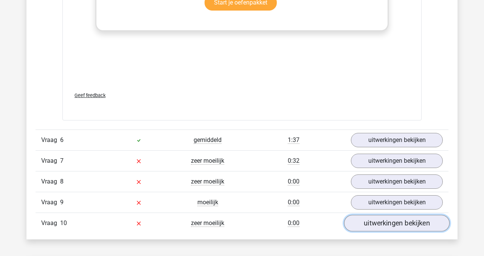
click at [360, 232] on link "uitwerkingen bekijken" at bounding box center [397, 223] width 106 height 17
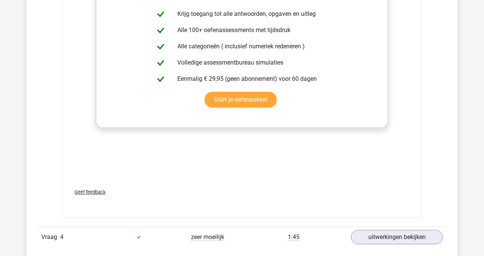
scroll to position [1937, 0]
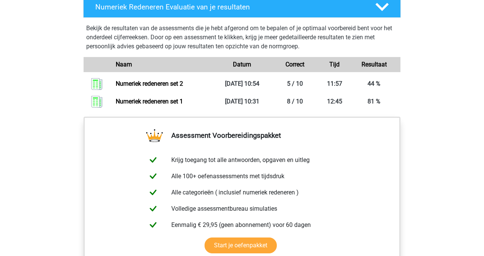
scroll to position [560, 0]
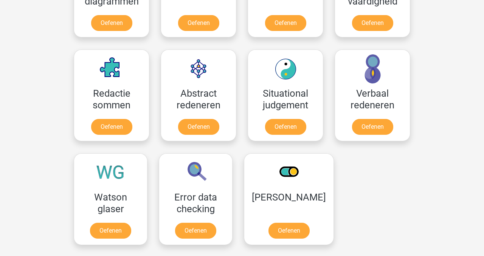
scroll to position [513, 0]
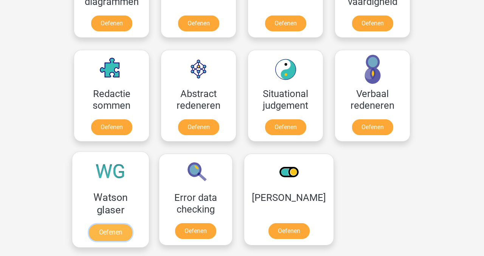
click at [109, 241] on link "Oefenen" at bounding box center [110, 233] width 43 height 17
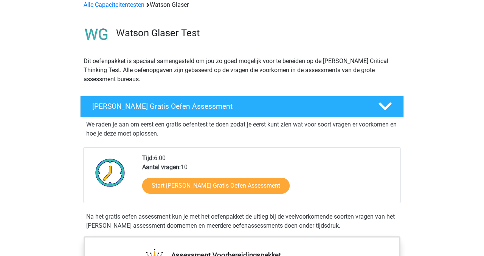
scroll to position [39, 0]
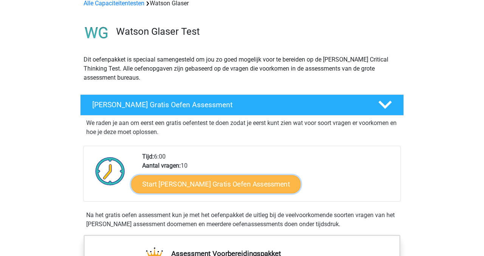
click at [205, 186] on link "Start [PERSON_NAME] Gratis Oefen Assessment" at bounding box center [216, 184] width 170 height 18
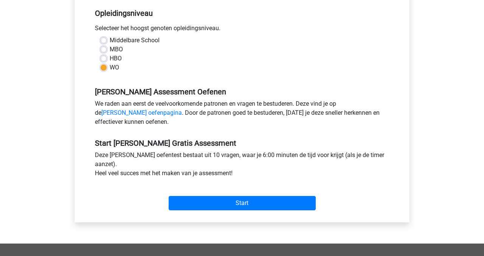
scroll to position [156, 0]
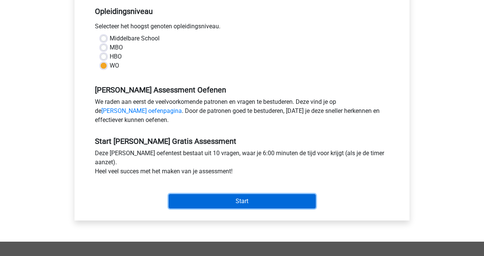
click at [213, 200] on input "Start" at bounding box center [242, 201] width 147 height 14
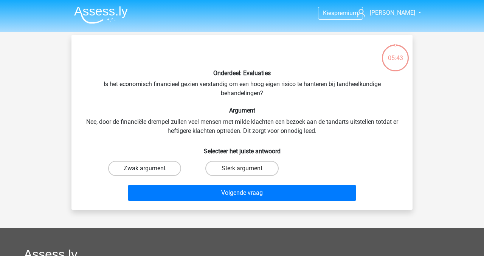
click at [134, 171] on label "Zwak argument" at bounding box center [144, 168] width 73 height 15
click at [145, 171] on input "Zwak argument" at bounding box center [147, 171] width 5 height 5
radio input "true"
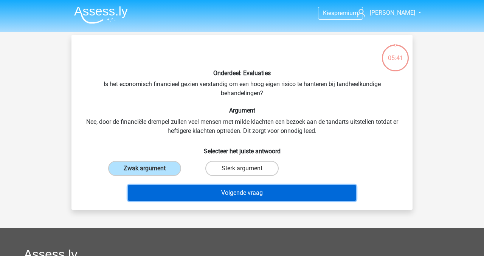
click at [194, 191] on button "Volgende vraag" at bounding box center [242, 193] width 229 height 16
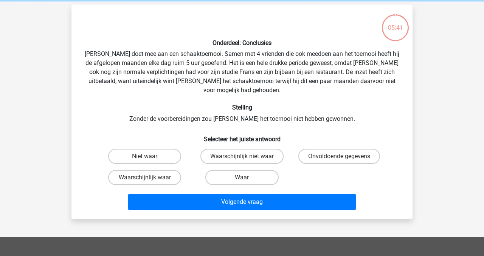
scroll to position [35, 0]
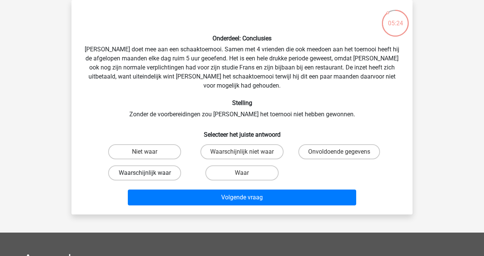
click at [155, 166] on label "Waarschijnlijk waar" at bounding box center [144, 173] width 73 height 15
click at [150, 173] on input "Waarschijnlijk waar" at bounding box center [147, 175] width 5 height 5
radio input "true"
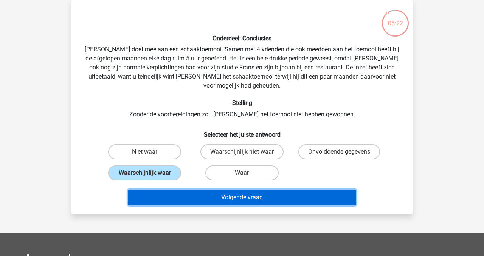
click at [197, 190] on button "Volgende vraag" at bounding box center [242, 198] width 229 height 16
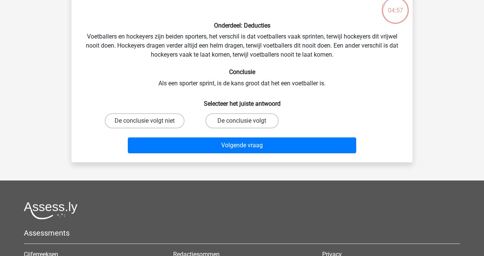
scroll to position [47, 0]
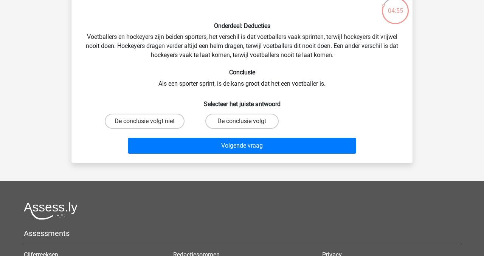
click at [245, 125] on input "De conclusie volgt" at bounding box center [244, 123] width 5 height 5
radio input "true"
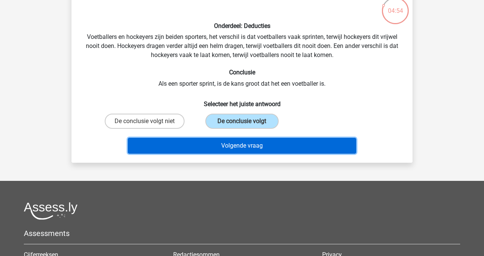
click at [243, 143] on button "Volgende vraag" at bounding box center [242, 146] width 229 height 16
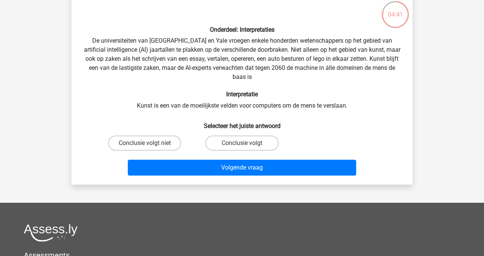
scroll to position [44, 0]
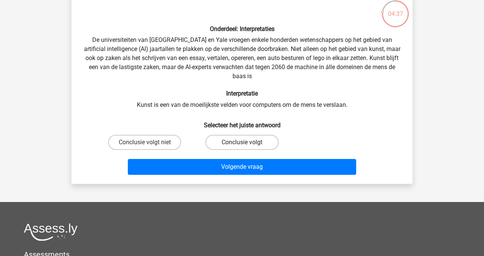
click at [215, 142] on label "Conclusie volgt" at bounding box center [241, 142] width 73 height 15
click at [242, 143] on input "Conclusie volgt" at bounding box center [244, 145] width 5 height 5
radio input "true"
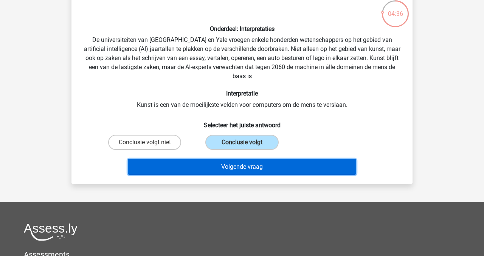
click at [214, 165] on button "Volgende vraag" at bounding box center [242, 167] width 229 height 16
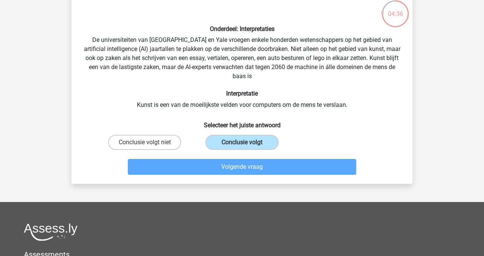
scroll to position [35, 0]
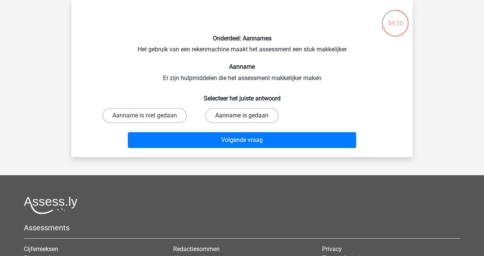
click at [230, 117] on label "Aanname is gedaan" at bounding box center [241, 115] width 73 height 15
click at [242, 117] on input "Aanname is gedaan" at bounding box center [244, 118] width 5 height 5
radio input "true"
click at [145, 116] on input "Aanname is niet gedaan" at bounding box center [147, 118] width 5 height 5
radio input "true"
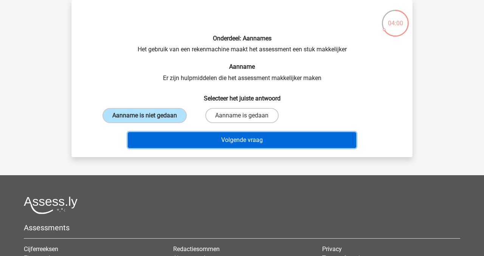
click at [173, 140] on button "Volgende vraag" at bounding box center [242, 140] width 229 height 16
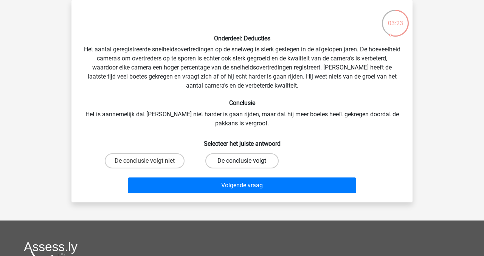
click at [223, 160] on label "De conclusie volgt" at bounding box center [241, 161] width 73 height 15
click at [242, 161] on input "De conclusie volgt" at bounding box center [244, 163] width 5 height 5
radio input "true"
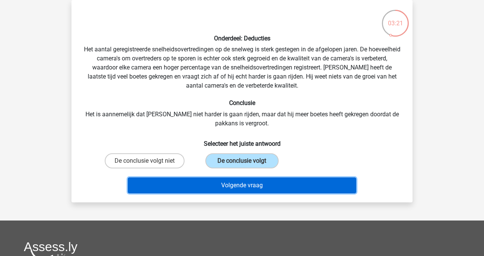
click at [225, 187] on button "Volgende vraag" at bounding box center [242, 186] width 229 height 16
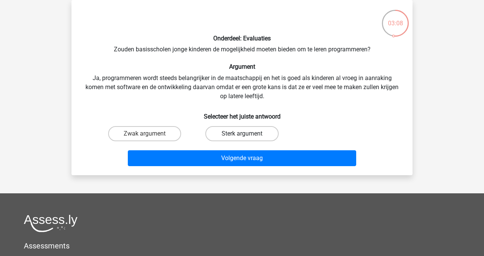
click at [221, 130] on label "Sterk argument" at bounding box center [241, 133] width 73 height 15
click at [242, 134] on input "Sterk argument" at bounding box center [244, 136] width 5 height 5
radio input "true"
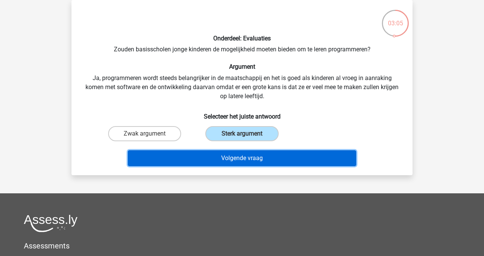
click at [230, 158] on button "Volgende vraag" at bounding box center [242, 158] width 229 height 16
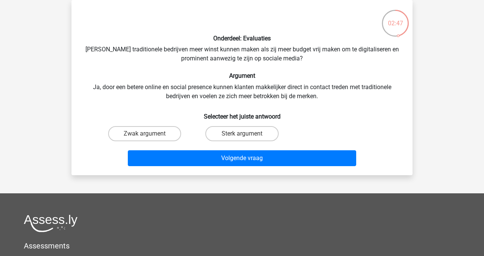
click at [244, 134] on input "Sterk argument" at bounding box center [244, 136] width 5 height 5
radio input "true"
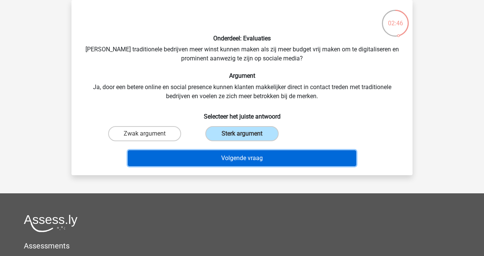
click at [246, 157] on button "Volgende vraag" at bounding box center [242, 158] width 229 height 16
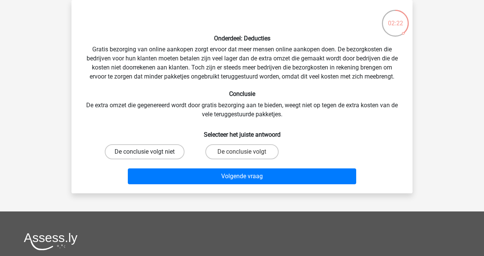
click at [143, 152] on label "De conclusie volgt niet" at bounding box center [145, 151] width 80 height 15
click at [145, 152] on input "De conclusie volgt niet" at bounding box center [147, 154] width 5 height 5
radio input "true"
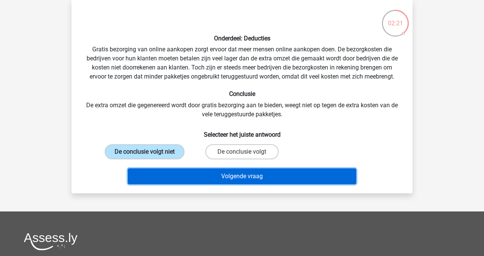
click at [179, 176] on button "Volgende vraag" at bounding box center [242, 177] width 229 height 16
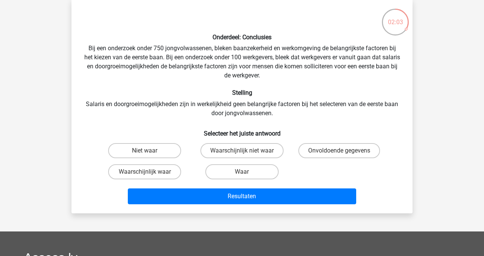
scroll to position [37, 0]
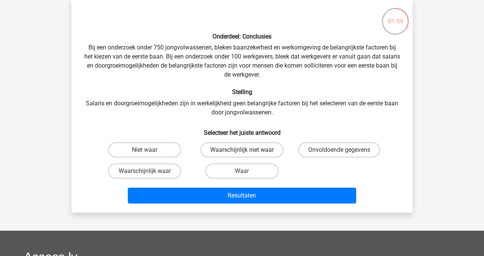
click at [213, 152] on label "Waarschijnlijk niet waar" at bounding box center [241, 150] width 83 height 15
click at [242, 152] on input "Waarschijnlijk niet waar" at bounding box center [244, 152] width 5 height 5
radio input "true"
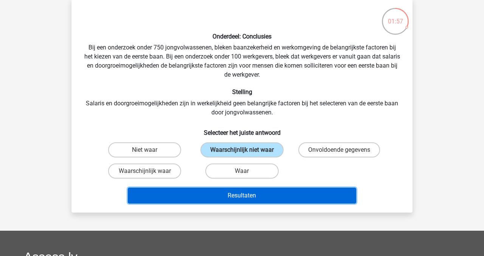
click at [230, 195] on button "Resultaten" at bounding box center [242, 196] width 229 height 16
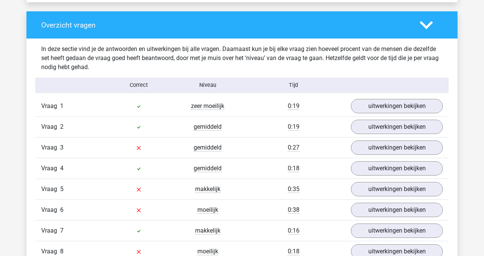
scroll to position [558, 0]
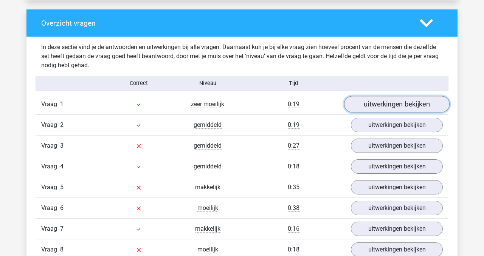
click at [433, 106] on link "uitwerkingen bekijken" at bounding box center [397, 104] width 106 height 17
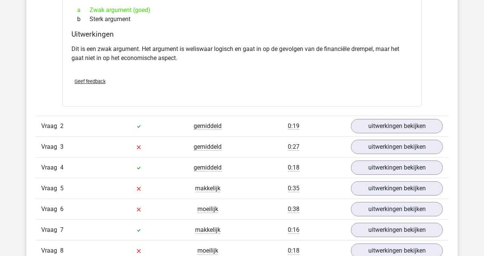
scroll to position [753, 0]
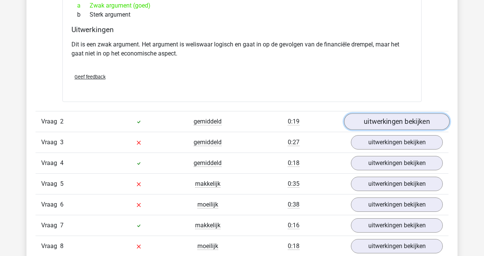
click at [390, 124] on link "uitwerkingen bekijken" at bounding box center [397, 122] width 106 height 17
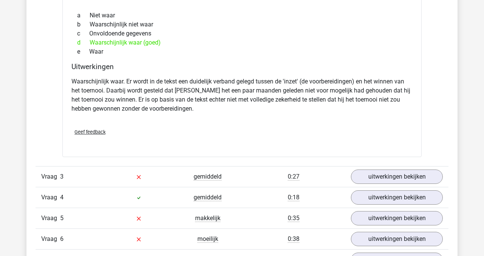
scroll to position [979, 0]
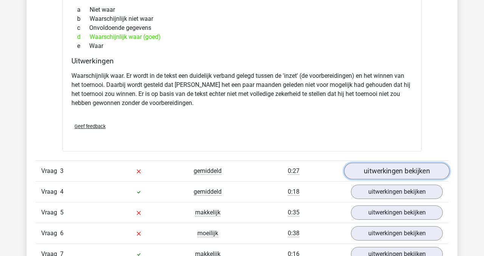
click at [391, 170] on link "uitwerkingen bekijken" at bounding box center [397, 171] width 106 height 17
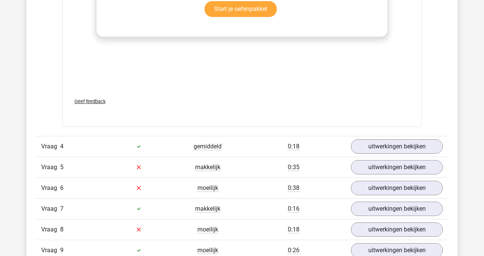
scroll to position [1431, 0]
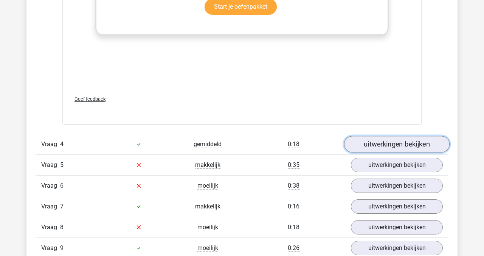
click at [406, 147] on link "uitwerkingen bekijken" at bounding box center [397, 144] width 106 height 17
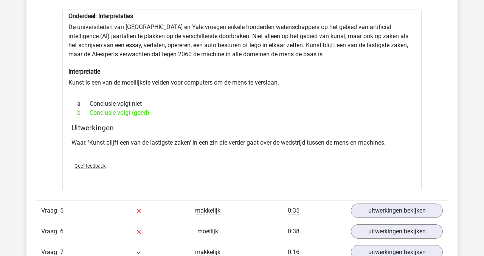
scroll to position [1616, 0]
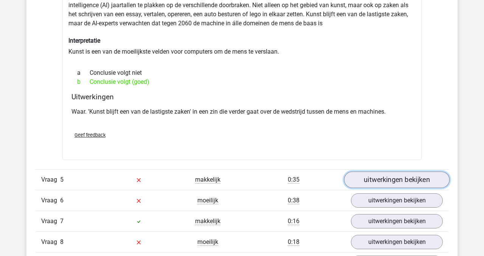
click at [370, 184] on link "uitwerkingen bekijken" at bounding box center [397, 180] width 106 height 17
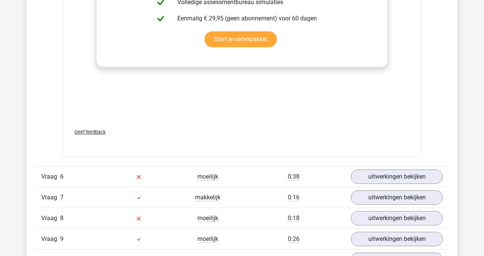
scroll to position [2027, 0]
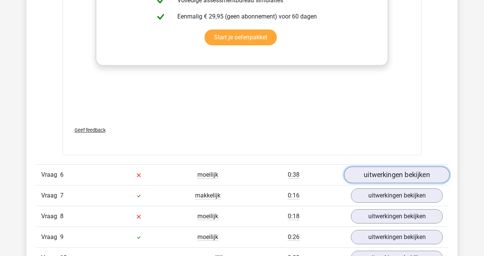
click at [374, 176] on link "uitwerkingen bekijken" at bounding box center [397, 175] width 106 height 17
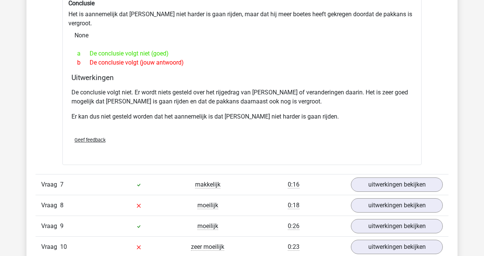
scroll to position [2284, 0]
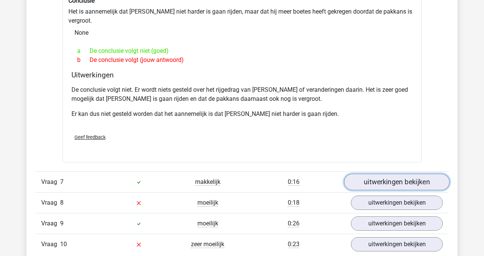
click at [371, 175] on link "uitwerkingen bekijken" at bounding box center [397, 182] width 106 height 17
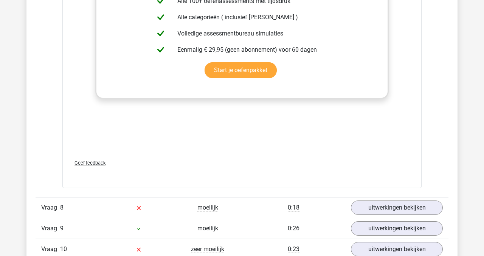
scroll to position [2675, 0]
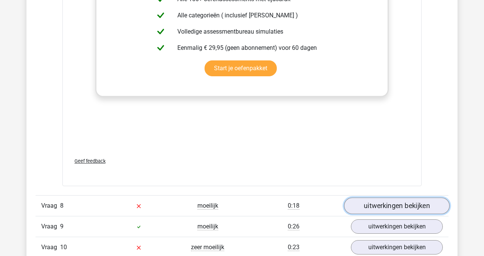
click at [377, 198] on link "uitwerkingen bekijken" at bounding box center [397, 206] width 106 height 17
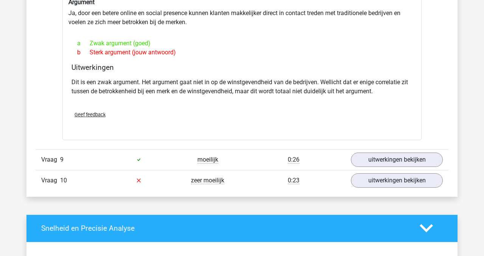
scroll to position [2948, 0]
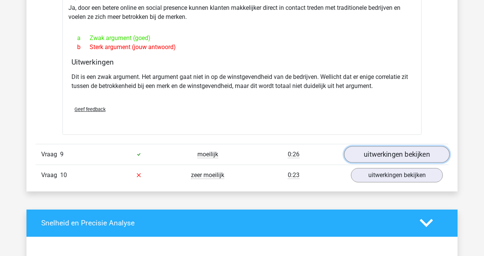
click at [397, 146] on link "uitwerkingen bekijken" at bounding box center [397, 154] width 106 height 17
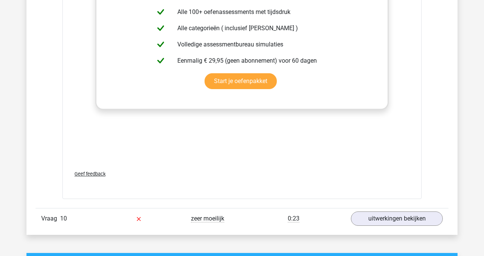
scroll to position [3330, 0]
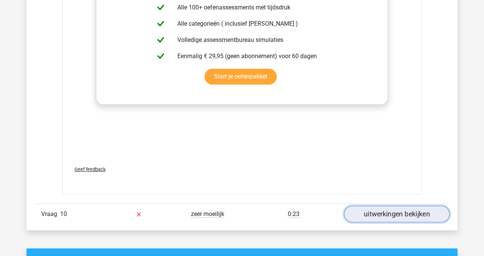
click at [357, 206] on link "uitwerkingen bekijken" at bounding box center [397, 214] width 106 height 17
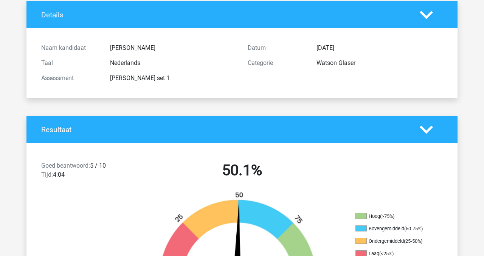
scroll to position [48, 0]
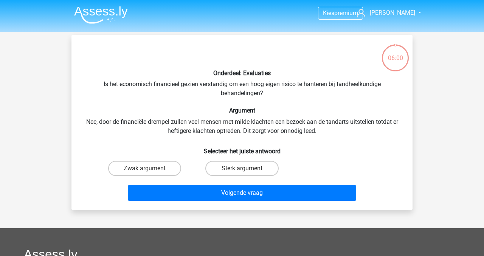
scroll to position [37, 0]
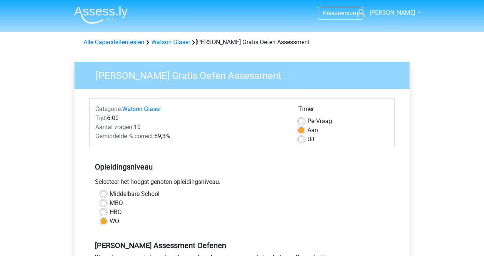
scroll to position [156, 0]
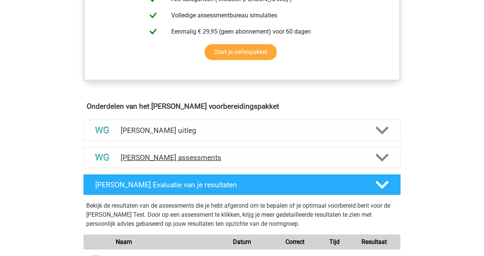
scroll to position [353, 0]
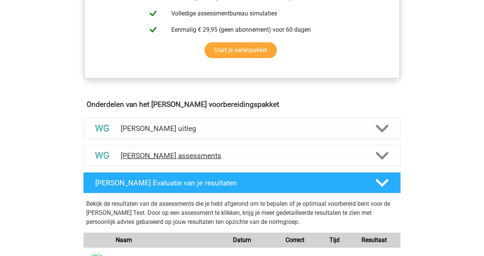
click at [188, 156] on h4 "[PERSON_NAME] assessments" at bounding box center [242, 156] width 243 height 9
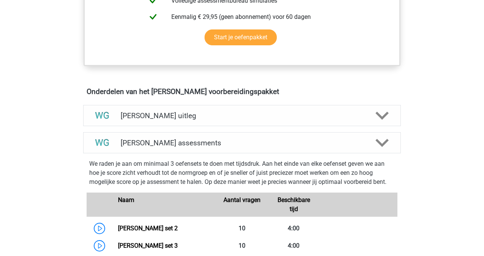
scroll to position [365, 0]
